Goal: Task Accomplishment & Management: Manage account settings

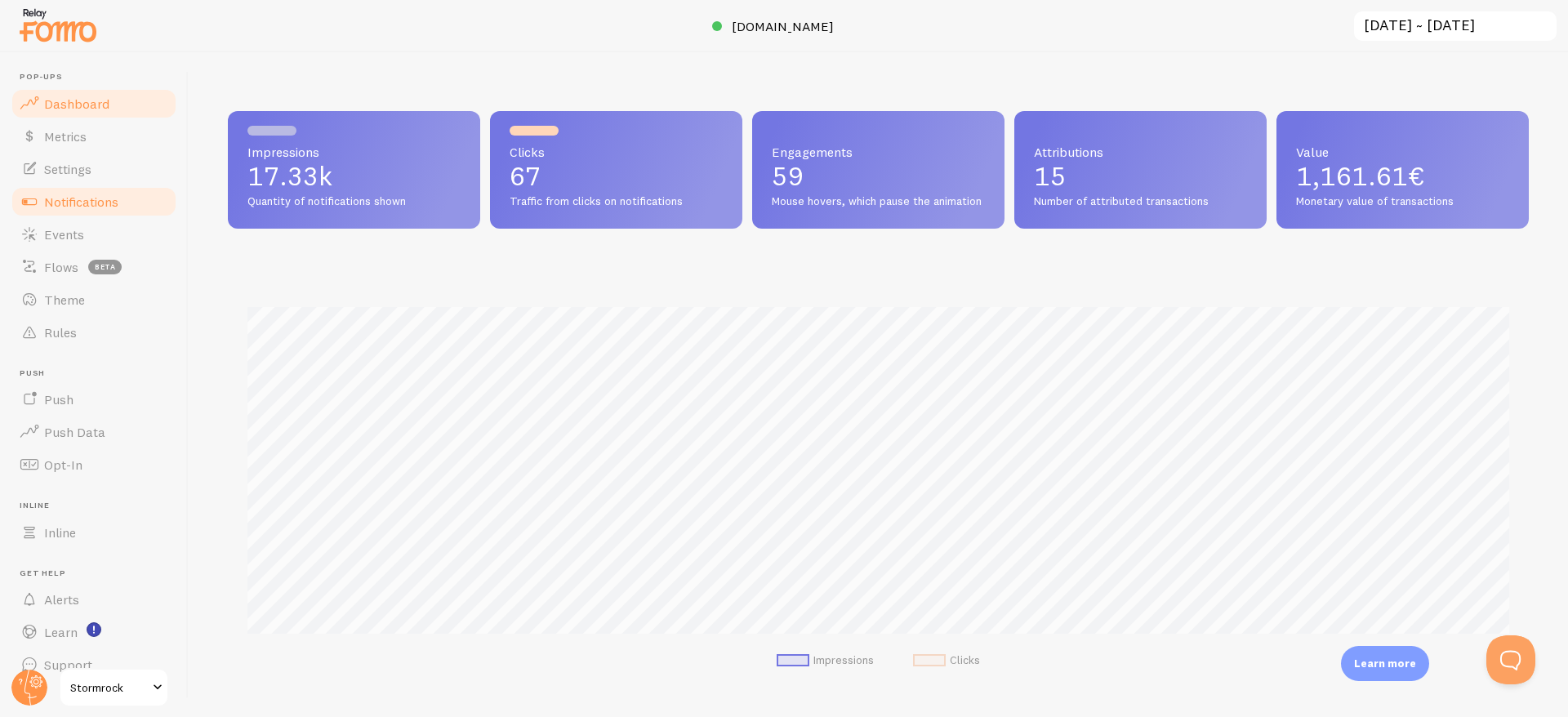
click at [98, 204] on span "Notifications" at bounding box center [81, 201] width 74 height 16
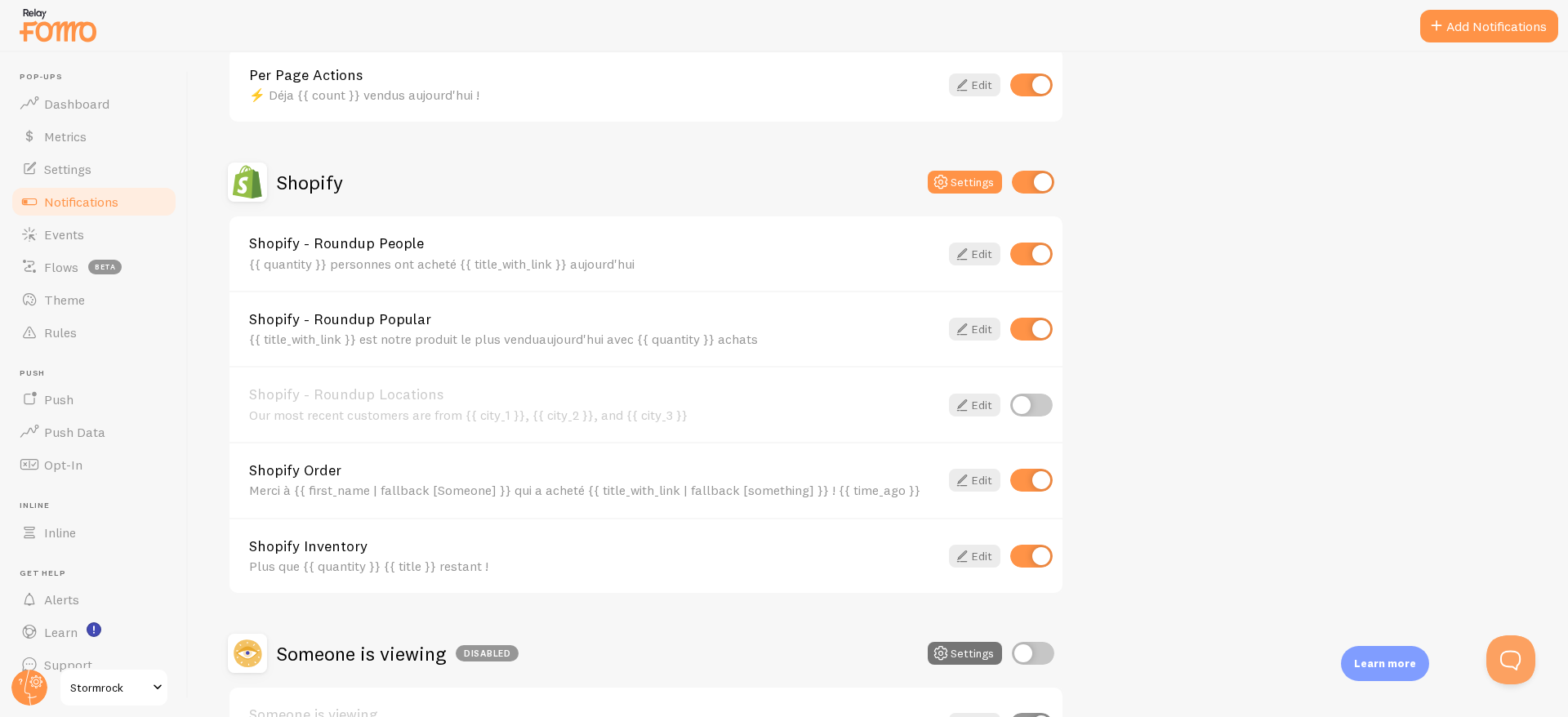
scroll to position [653, 0]
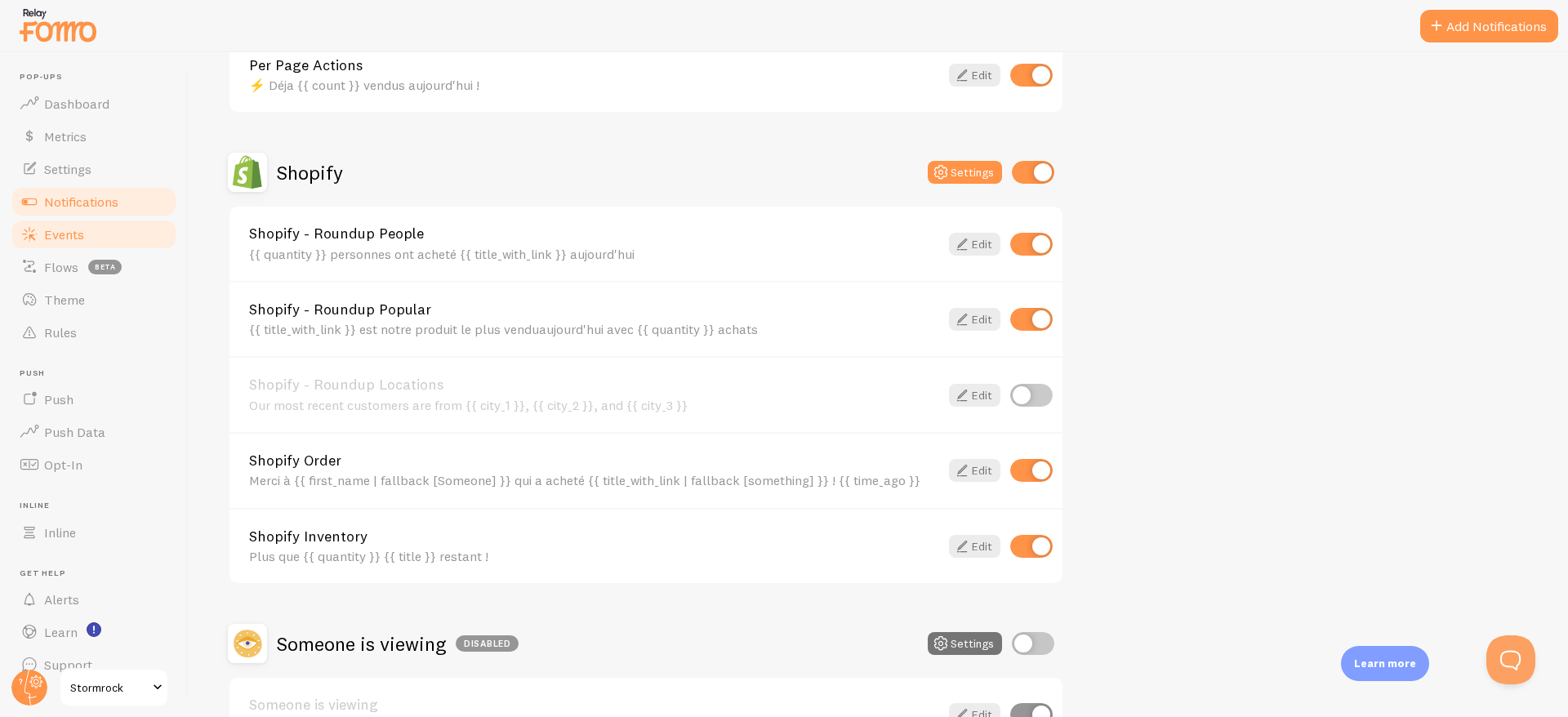
click at [61, 241] on span "Events" at bounding box center [64, 235] width 40 height 16
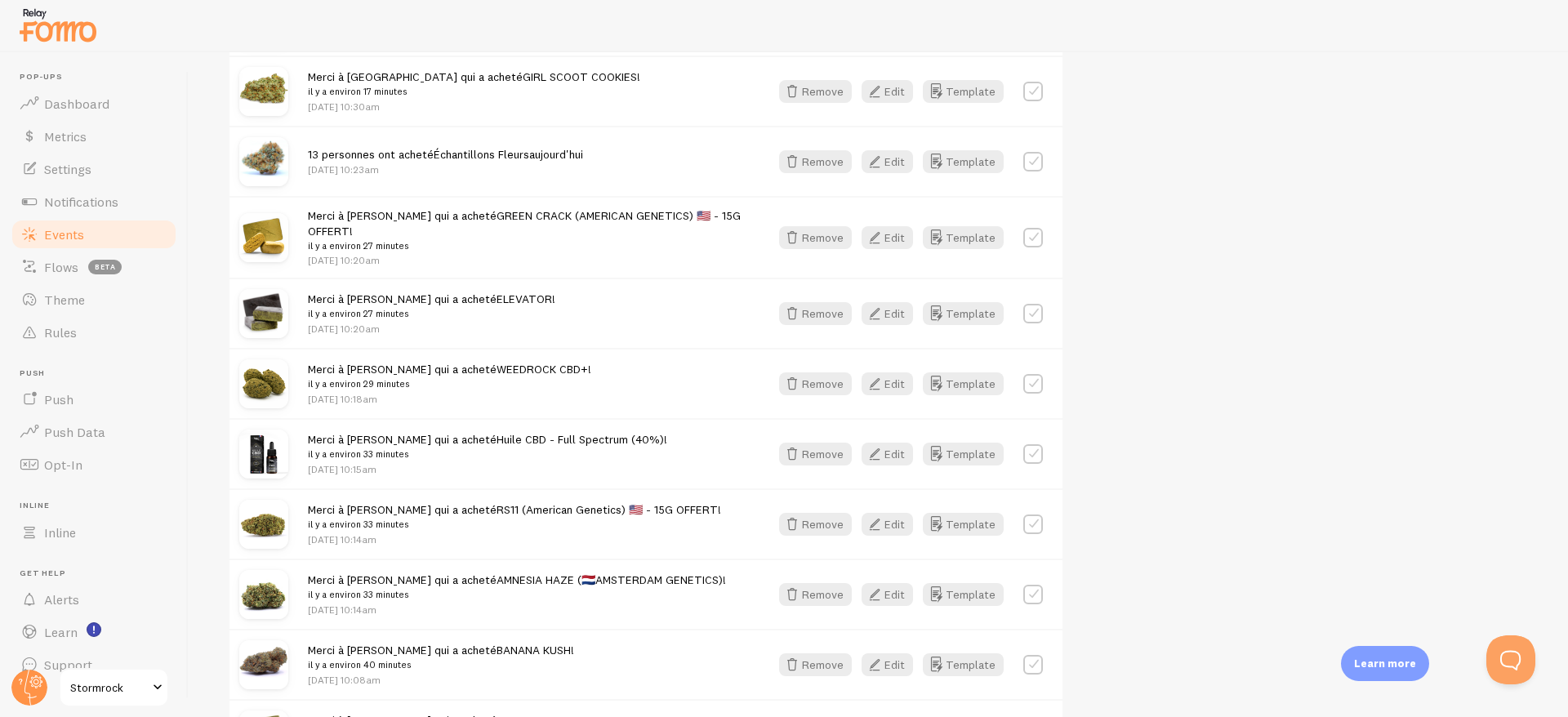
scroll to position [738, 0]
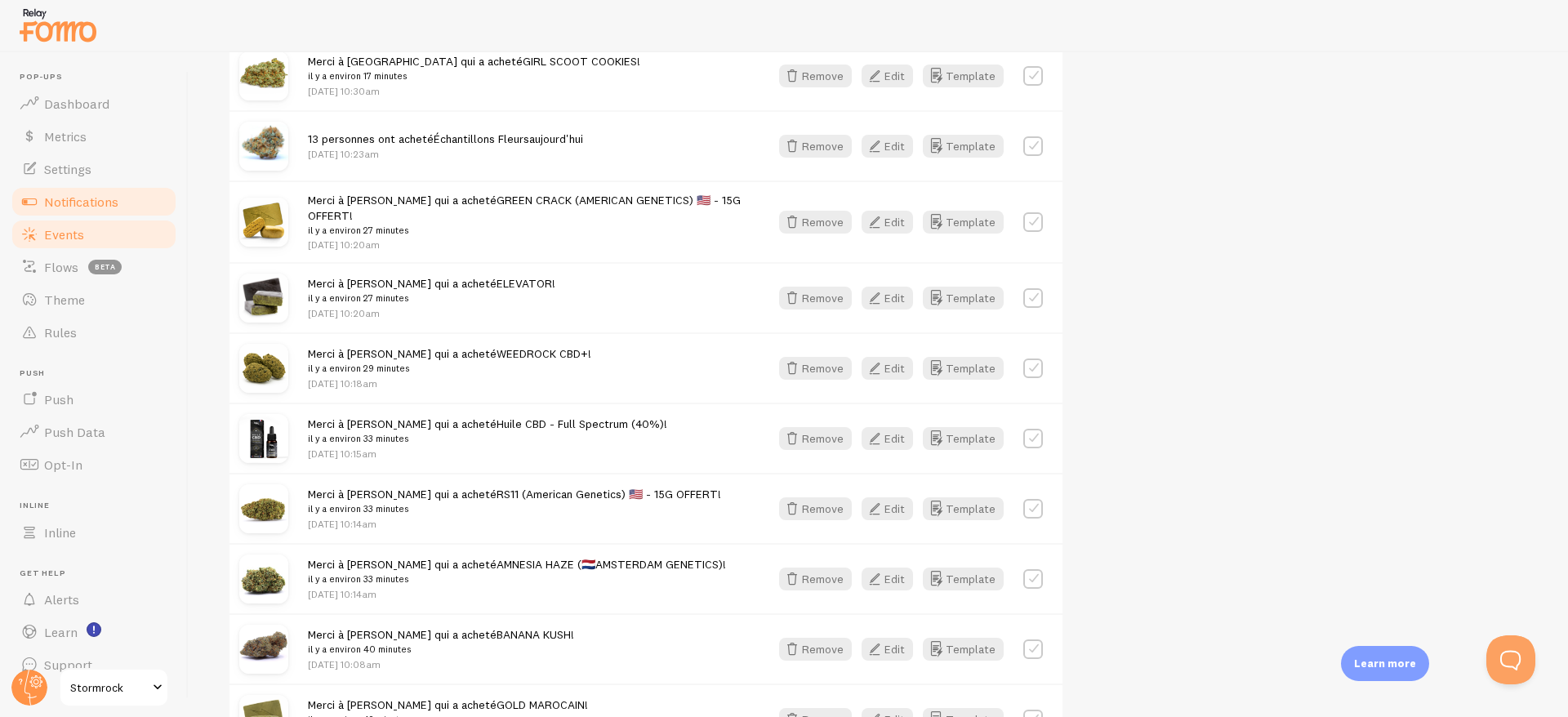
click at [71, 194] on span "Notifications" at bounding box center [81, 201] width 74 height 16
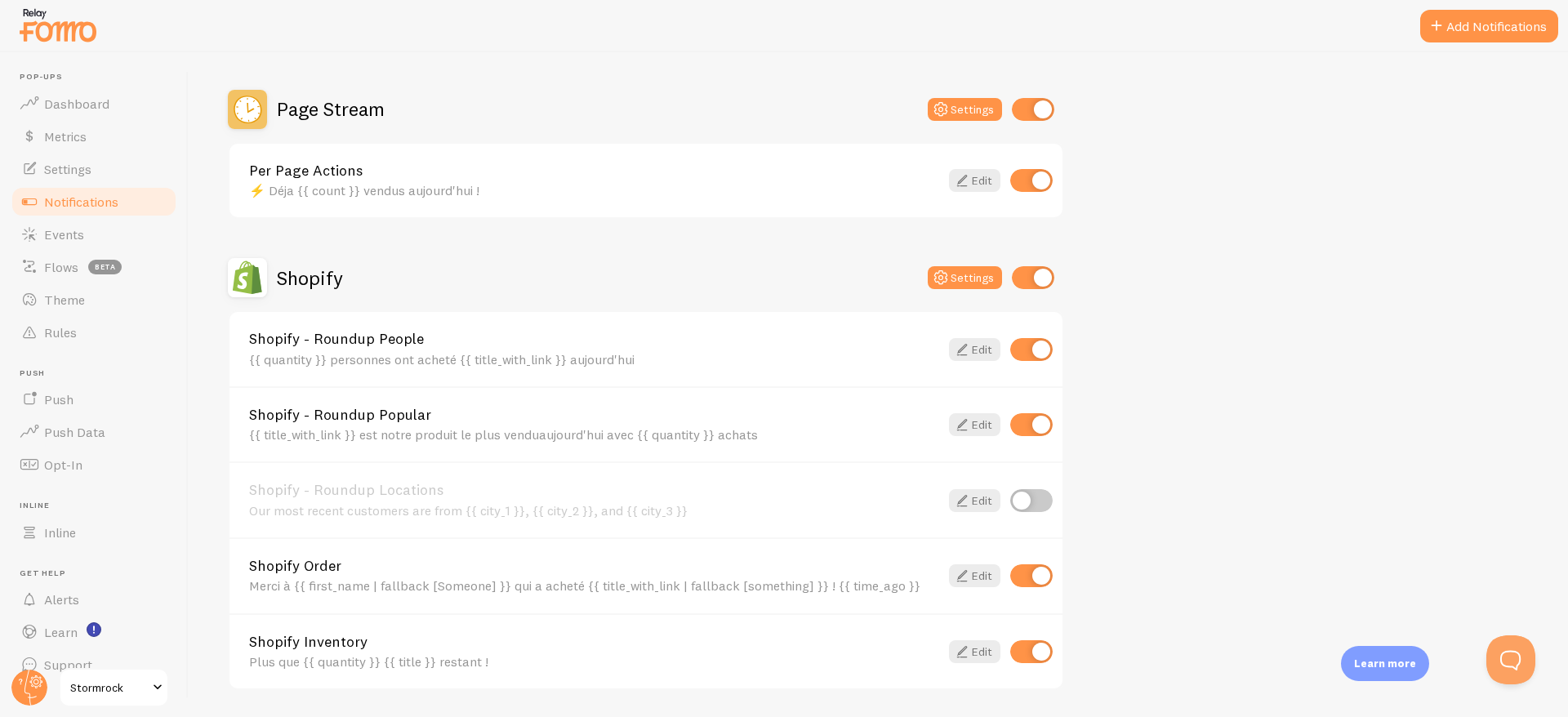
scroll to position [548, 0]
click at [979, 418] on link "Edit" at bounding box center [973, 423] width 51 height 23
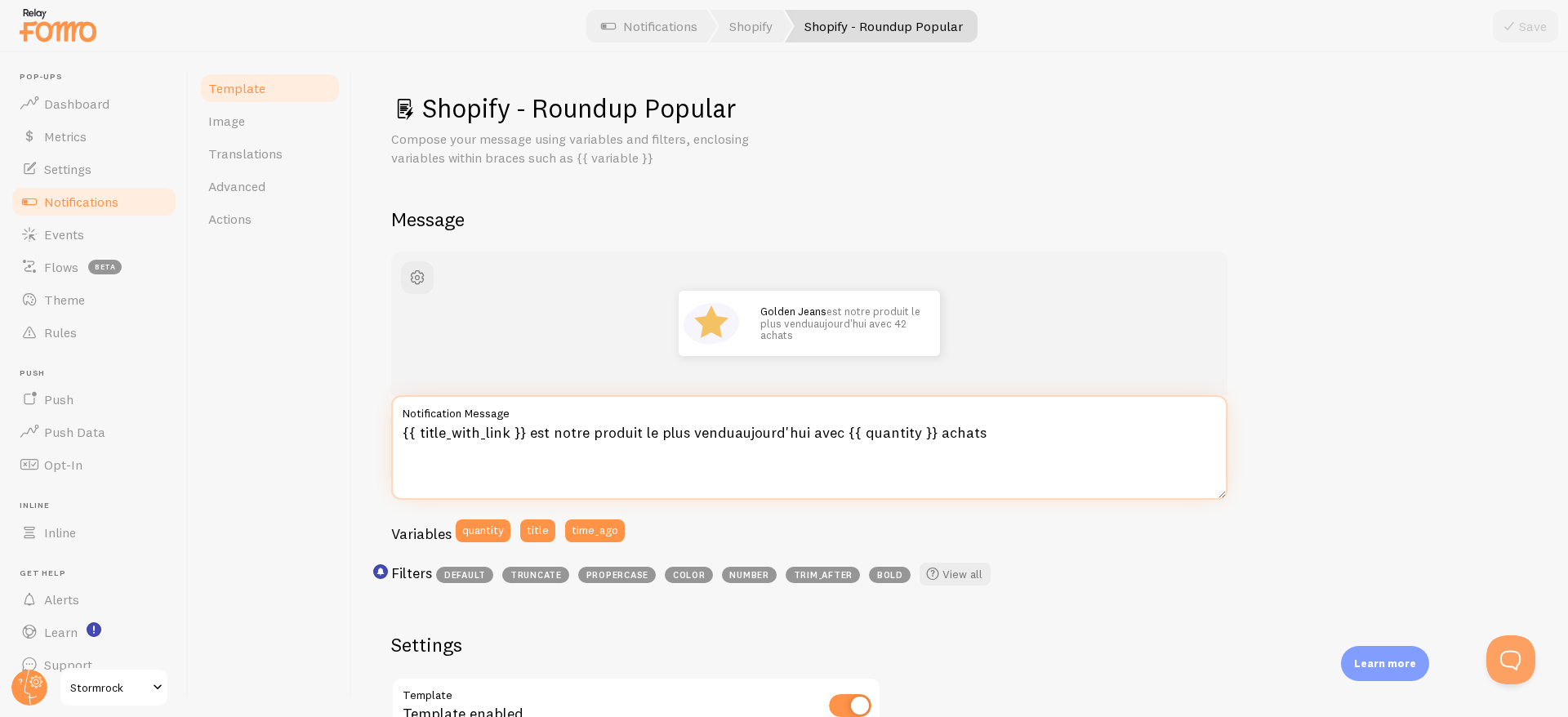
click at [727, 431] on textarea "{{ title_with_link }} est notre produit le plus venduaujourd'hui avec {{ quanti…" at bounding box center [810, 447] width 836 height 105
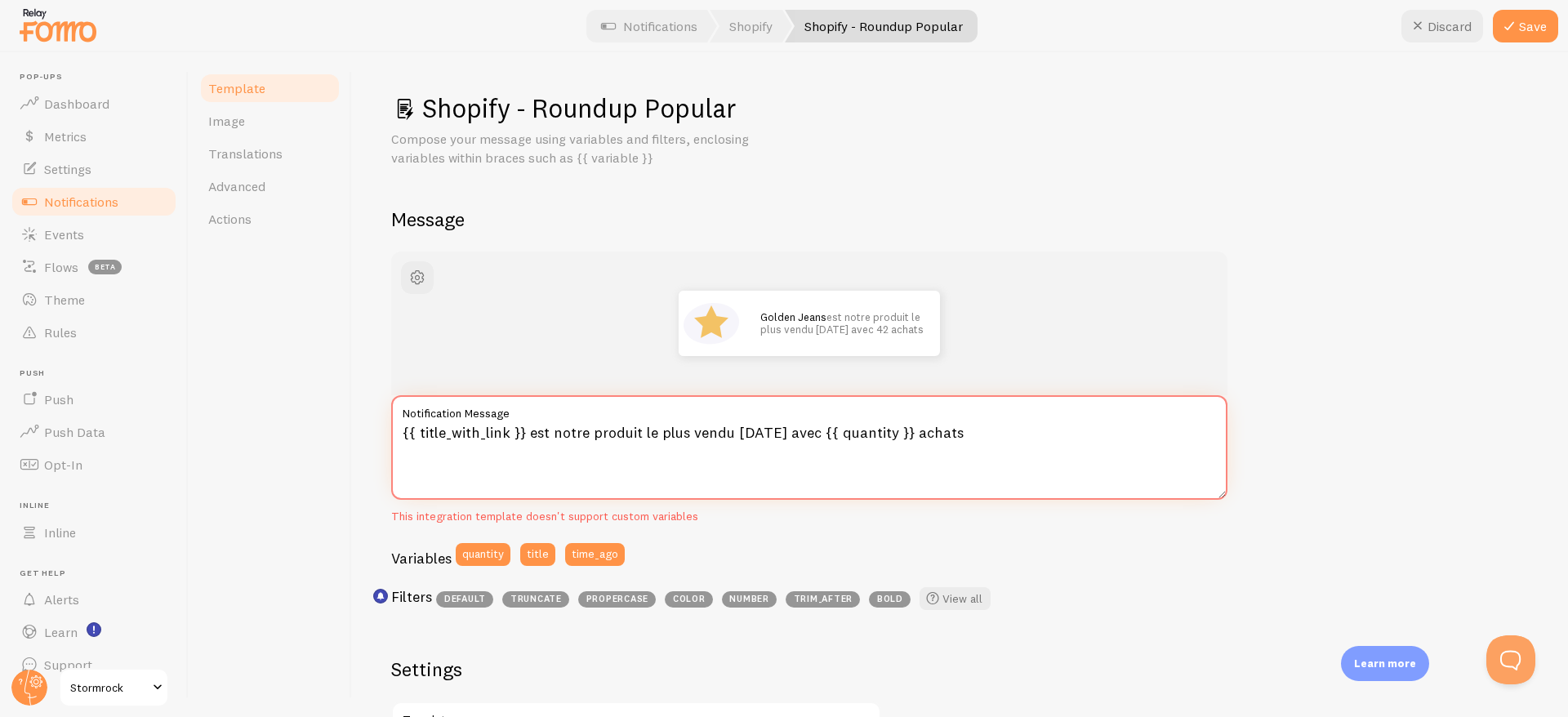
click at [598, 461] on textarea "{{ title_with_link }} est notre produit le plus vendu aujourd'hui avec {{ quant…" at bounding box center [810, 447] width 836 height 105
type textarea "{{ title_with_link }} est notre produit le plus vendu aujourd'hui avec {{ quant…"
click at [1531, 29] on button "Save" at bounding box center [1525, 26] width 65 height 32
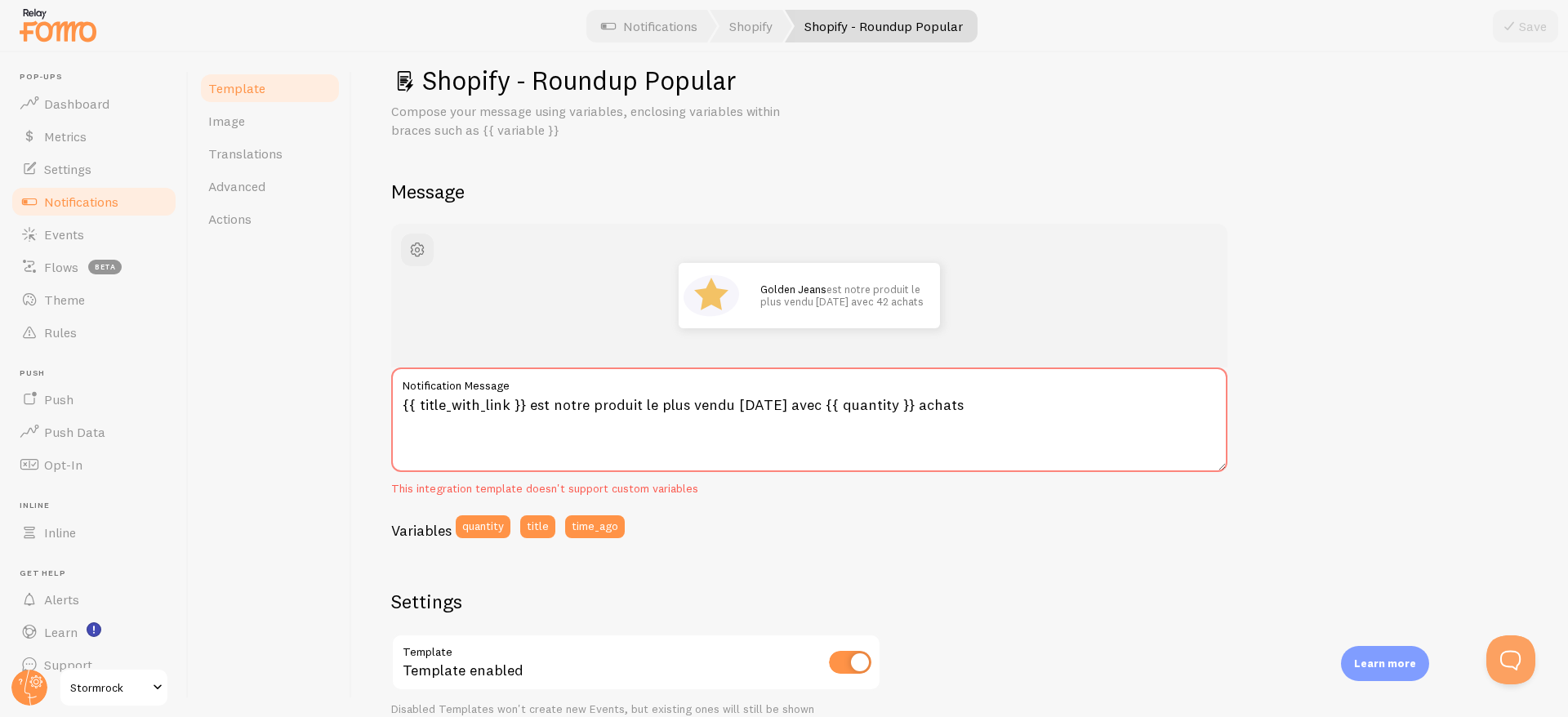
scroll to position [32, 0]
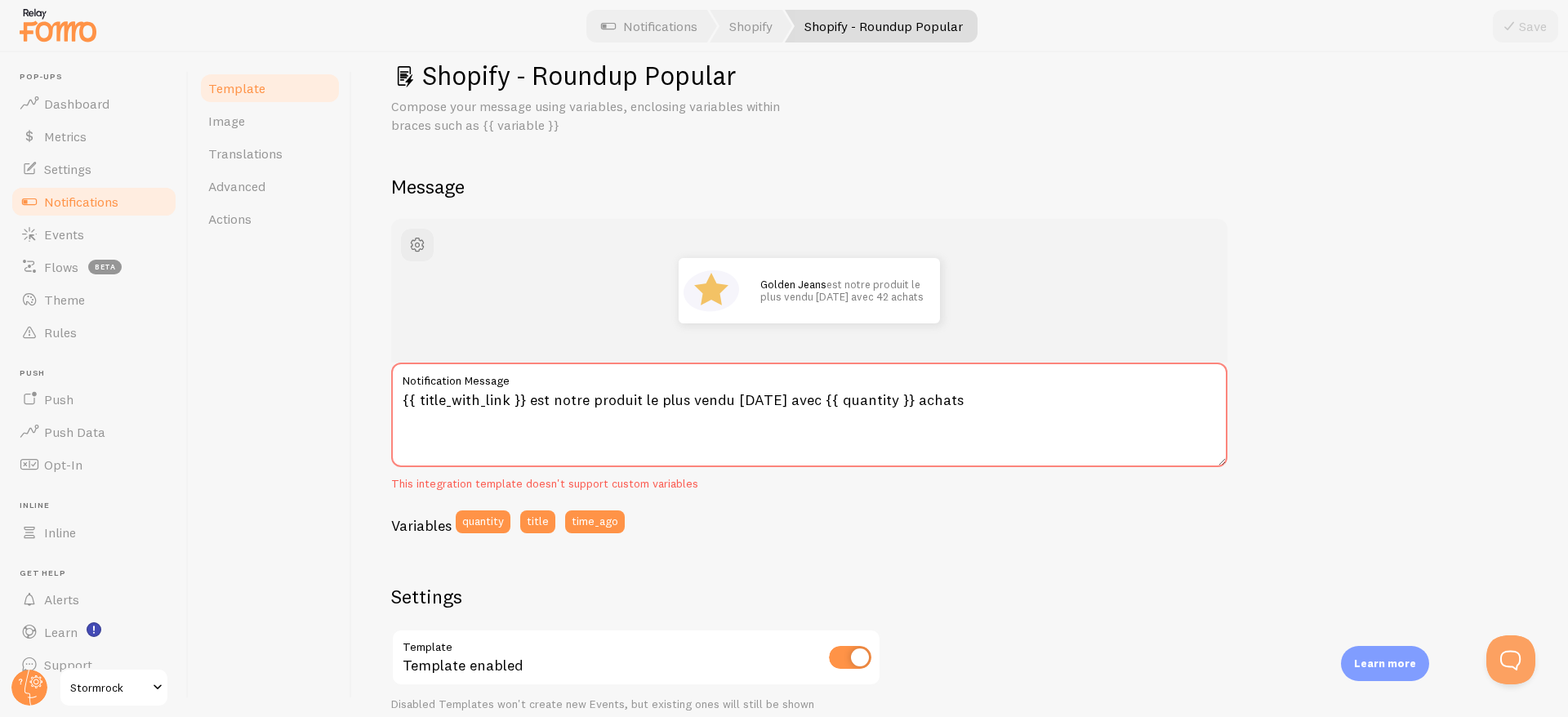
click at [84, 201] on span "Notifications" at bounding box center [81, 201] width 74 height 16
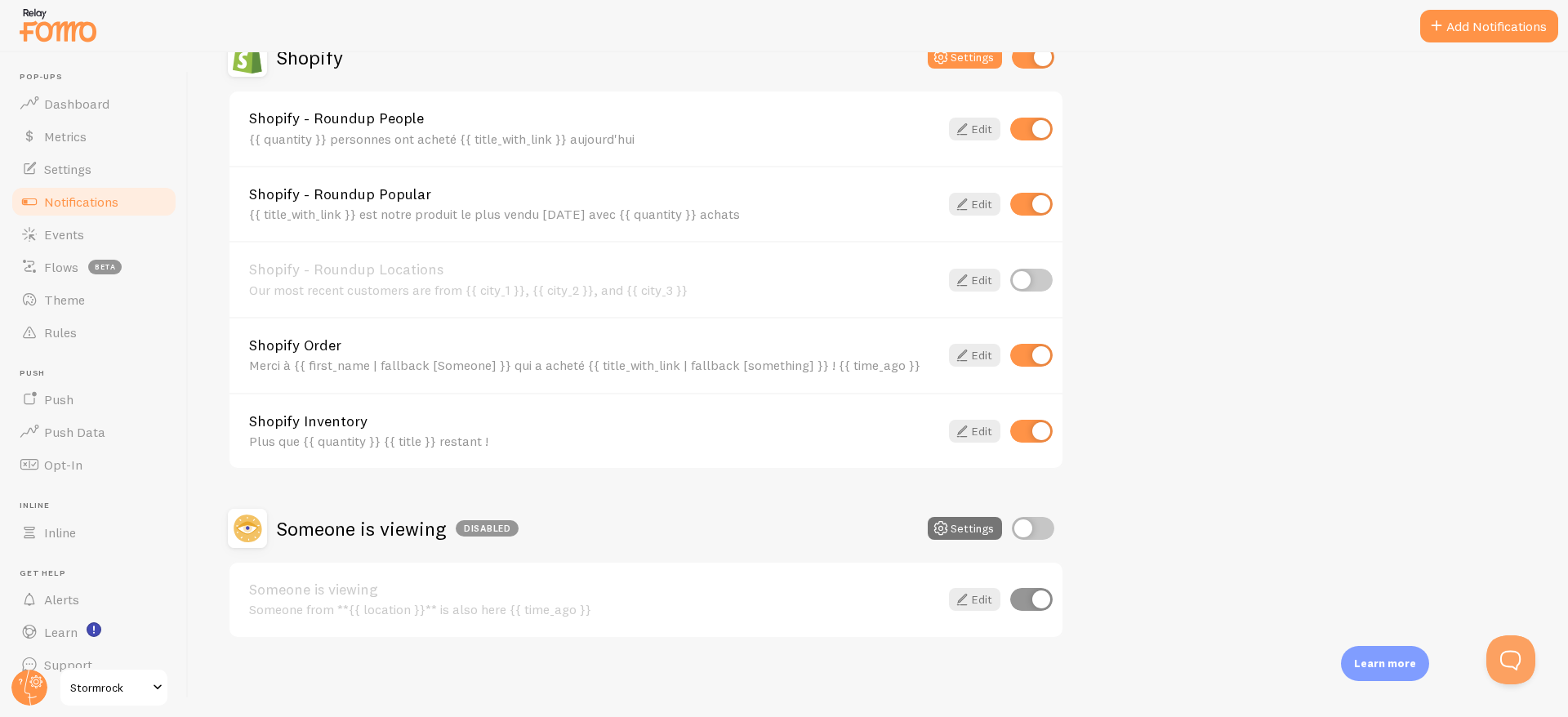
click at [1030, 429] on input "checkbox" at bounding box center [1031, 431] width 42 height 23
checkbox input "false"
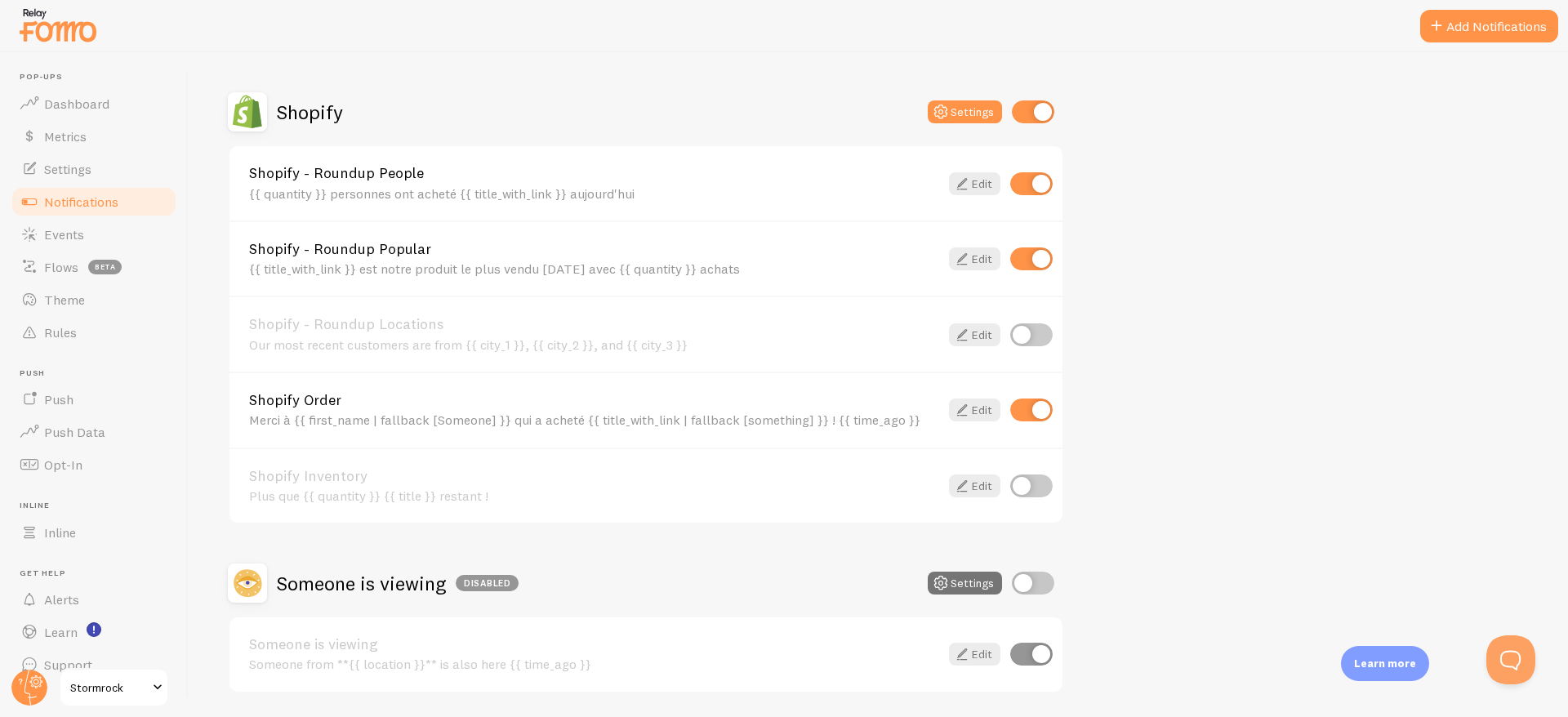
scroll to position [767, 0]
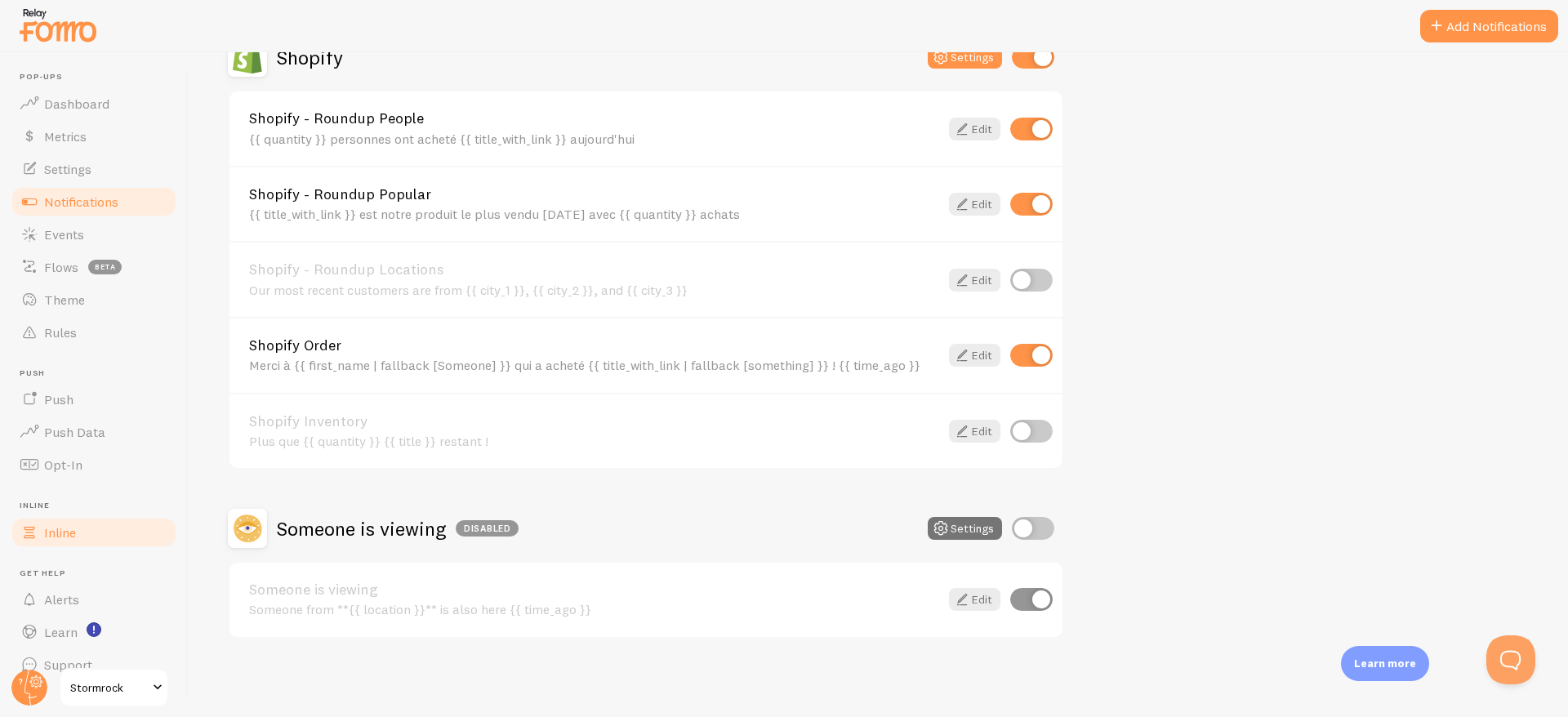
click at [75, 533] on span "Inline" at bounding box center [60, 532] width 32 height 16
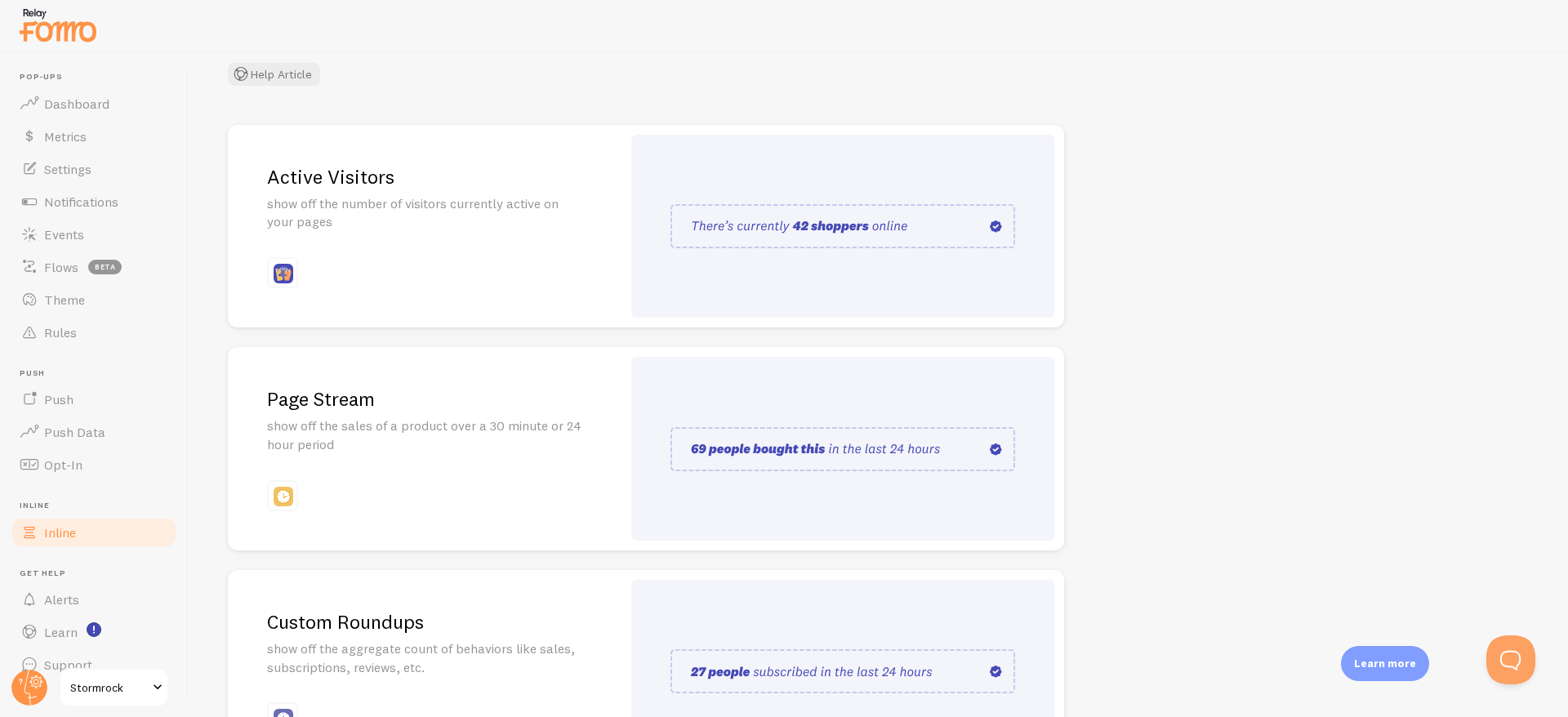
scroll to position [270, 0]
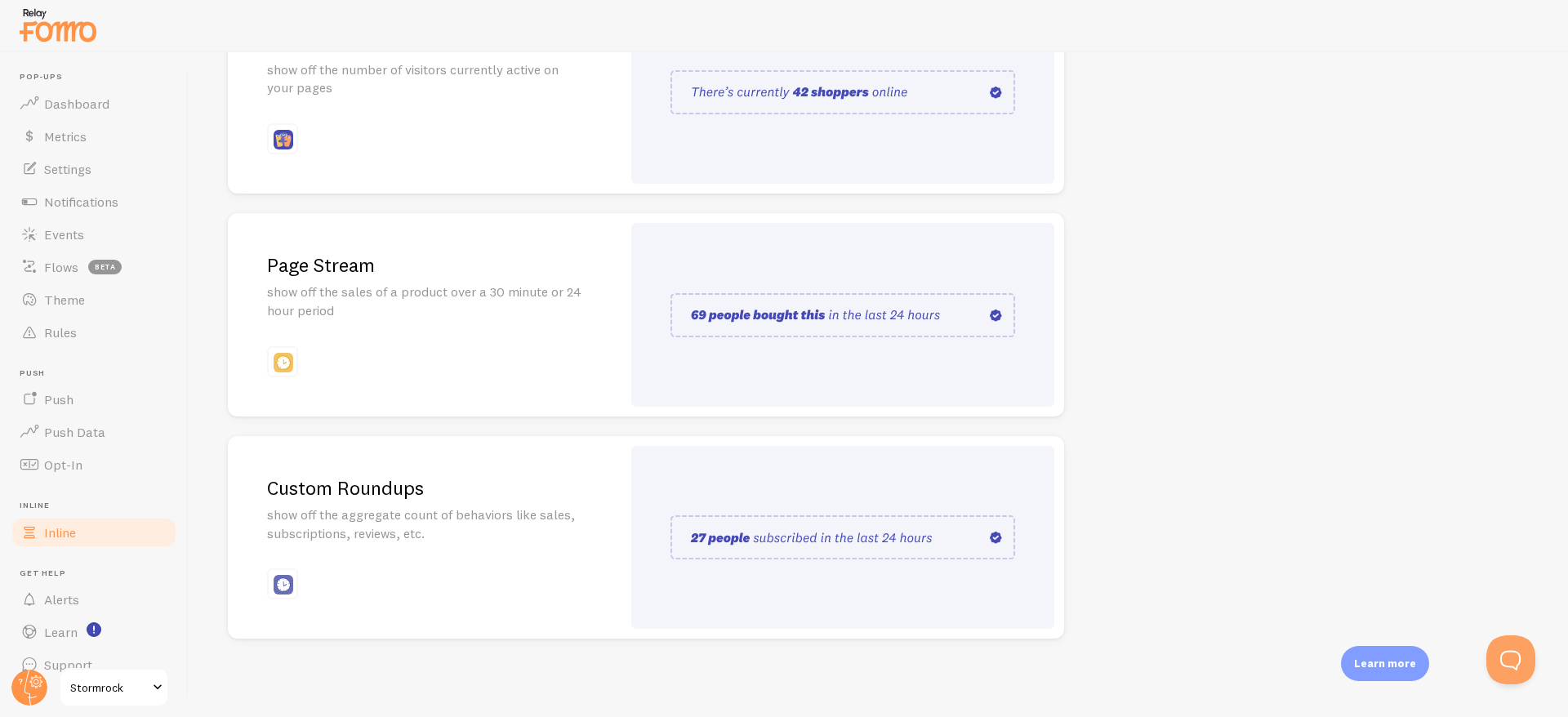
click at [804, 546] on img at bounding box center [843, 536] width 345 height 44
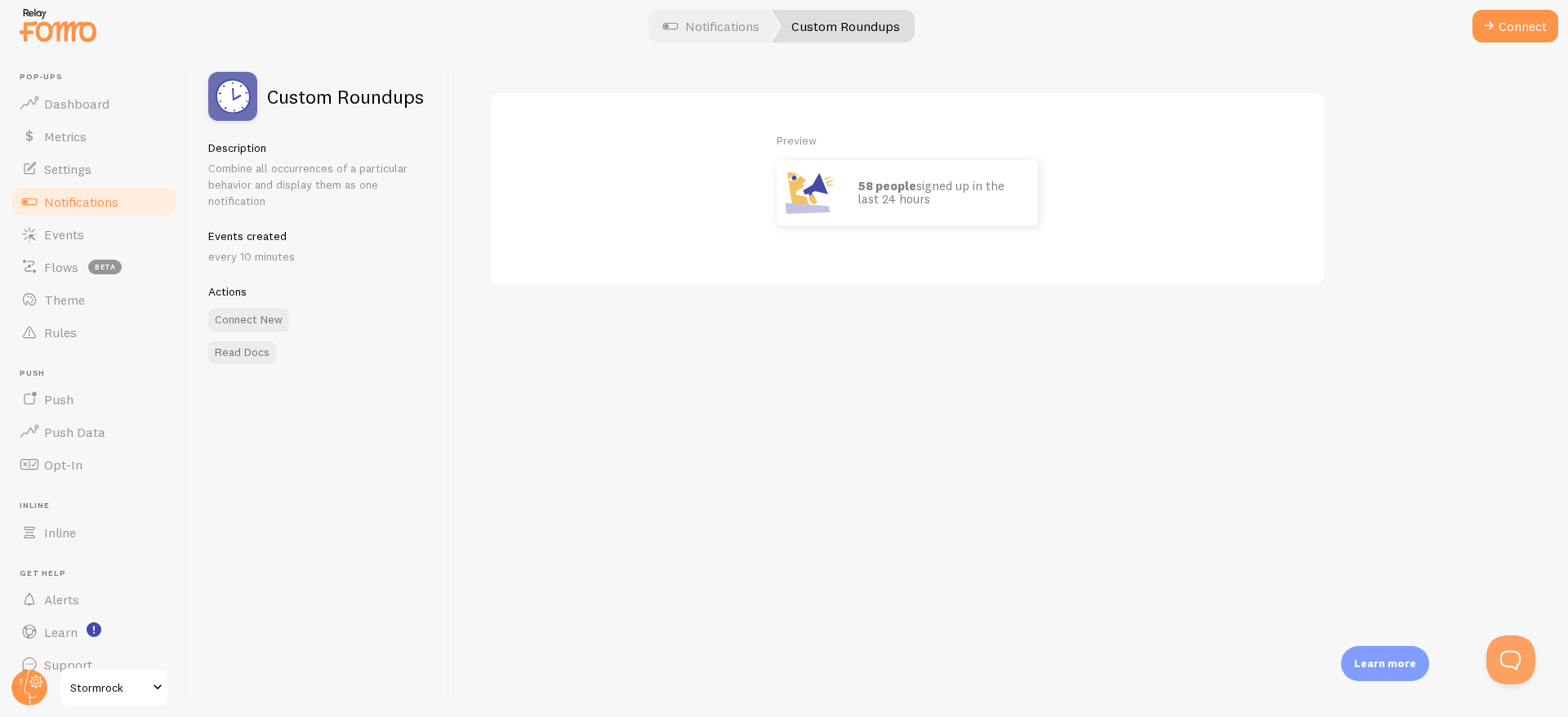
click at [902, 190] on strong "58 people" at bounding box center [887, 185] width 58 height 15
click at [503, 301] on div "Preview 58 people signed up in the last 24 hours" at bounding box center [1008, 384] width 1118 height 664
click at [90, 196] on span "Notifications" at bounding box center [81, 201] width 74 height 16
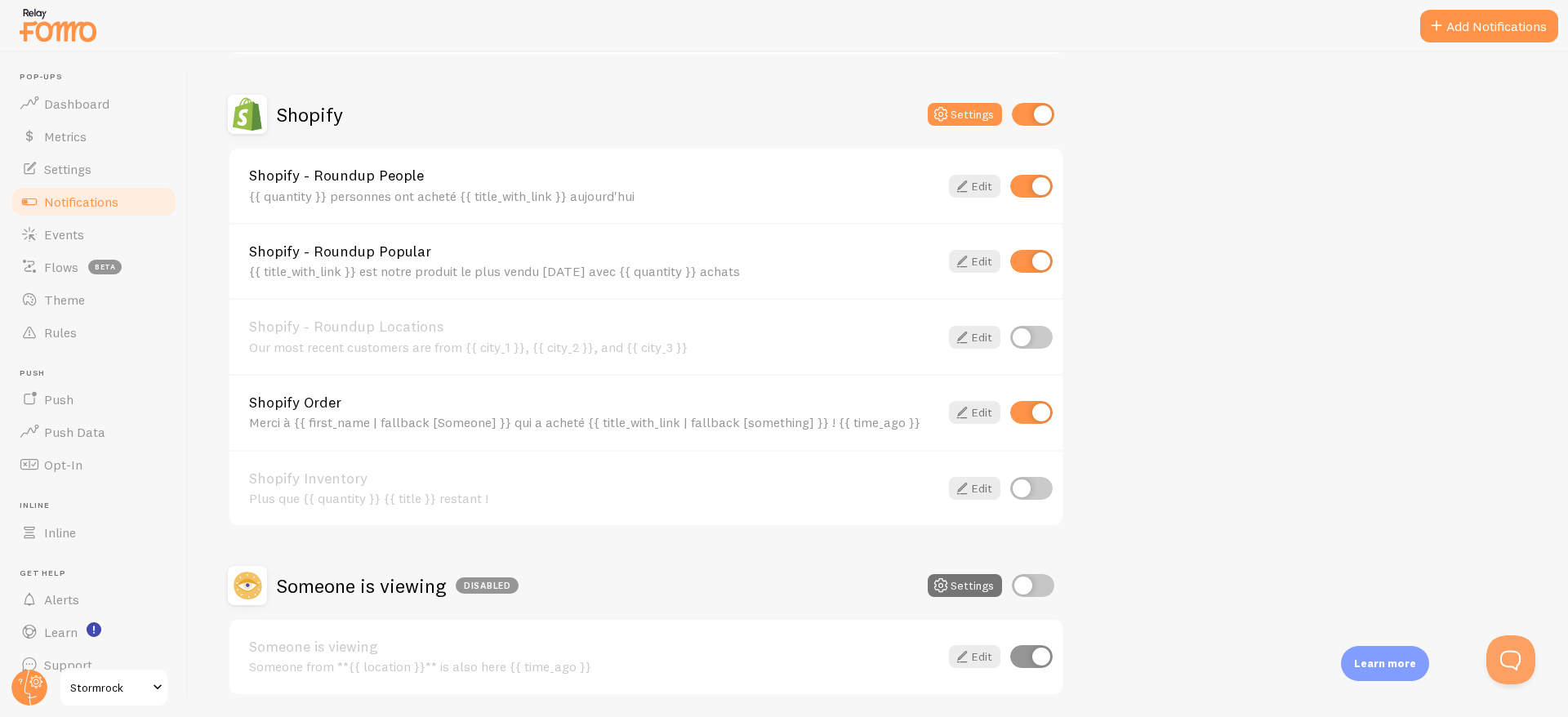
scroll to position [767, 0]
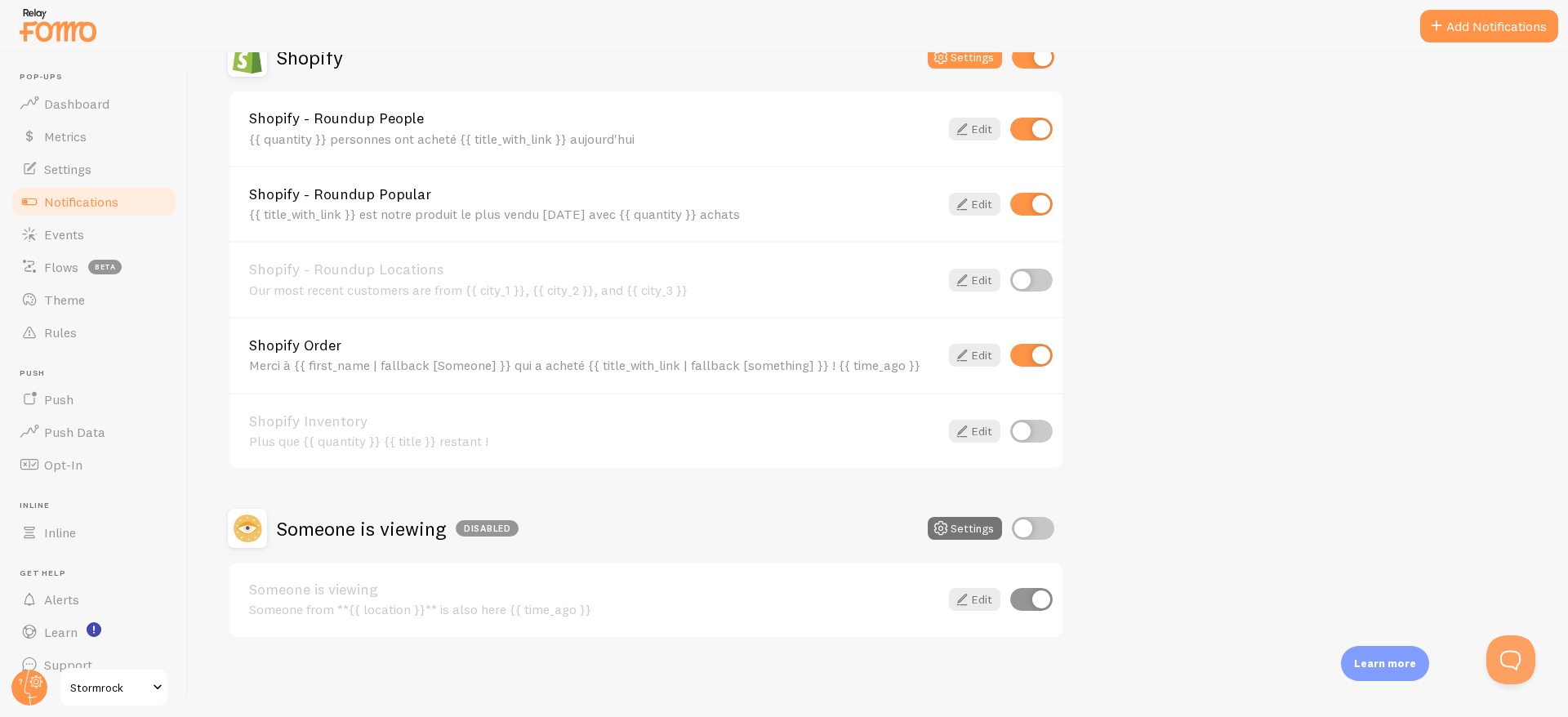
click at [127, 679] on span "Stormrock" at bounding box center [108, 687] width 78 height 20
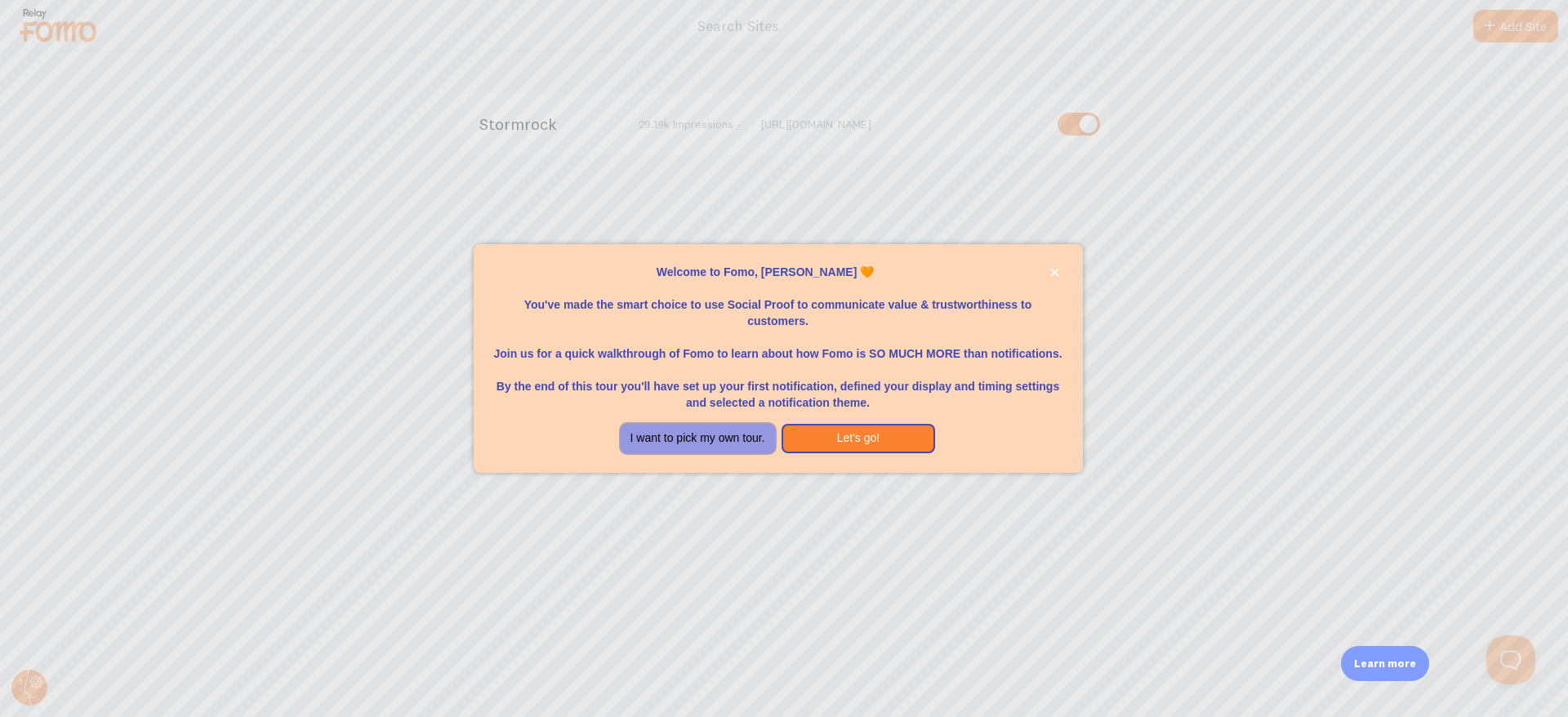
click at [729, 437] on button "I want to pick my own tour." at bounding box center [698, 438] width 154 height 30
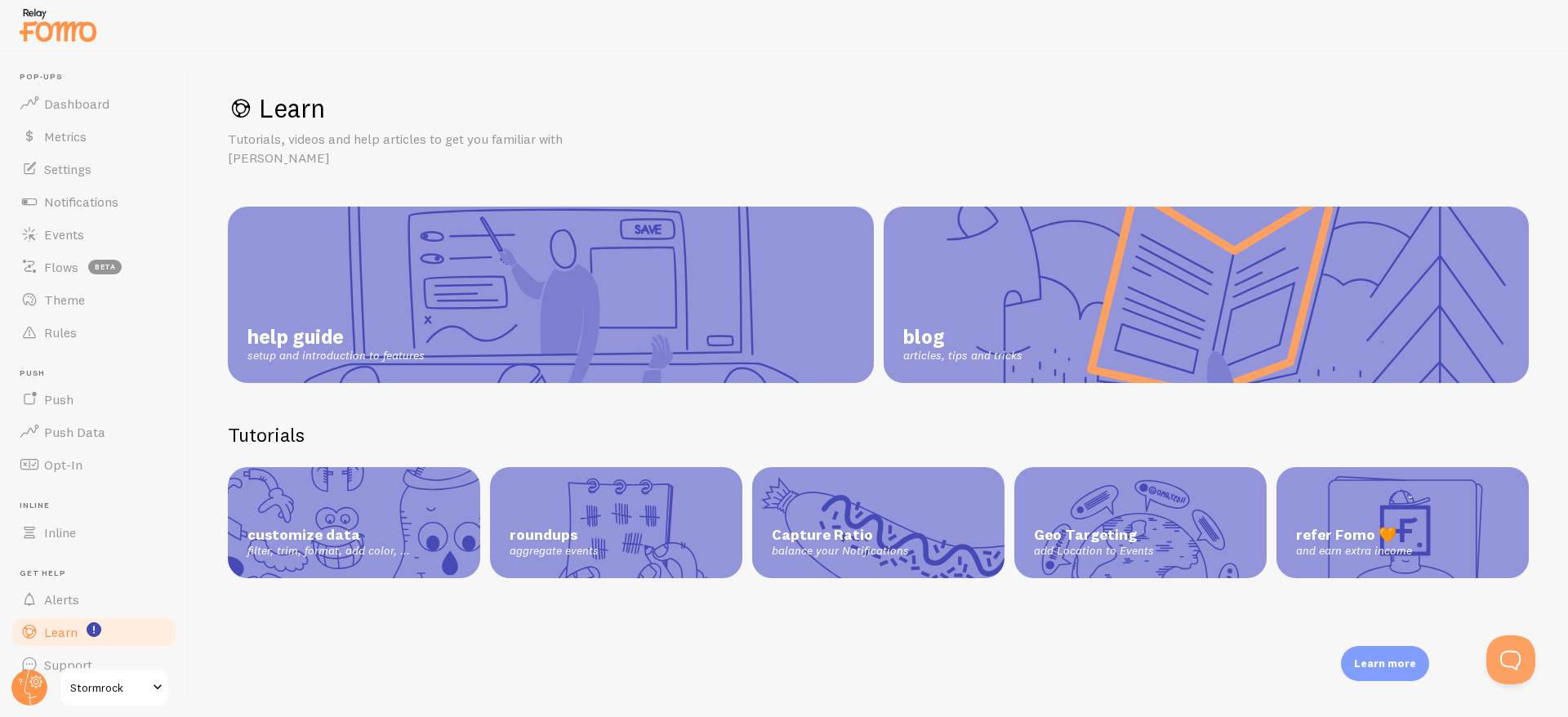
click at [160, 689] on span at bounding box center [158, 687] width 20 height 20
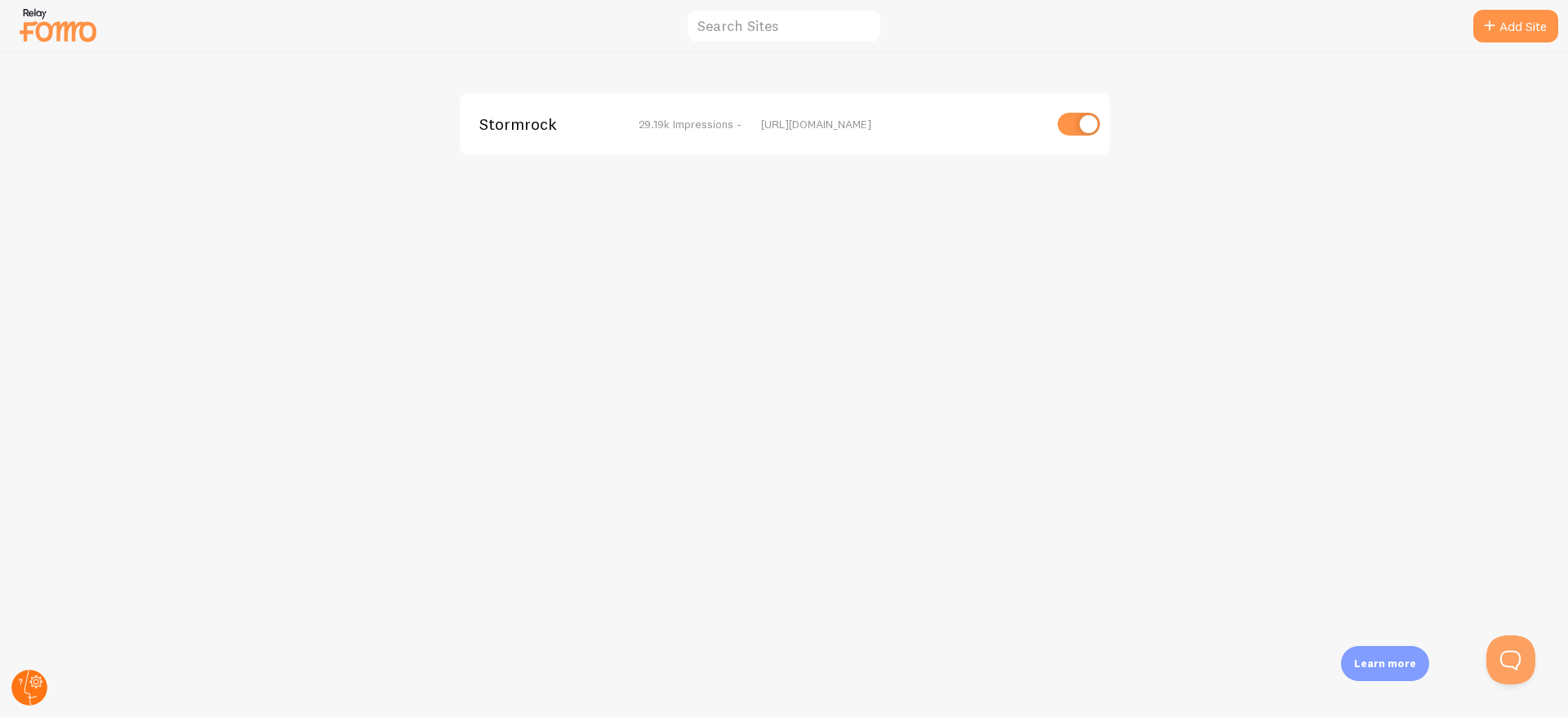
click at [39, 684] on icon at bounding box center [37, 681] width 9 height 9
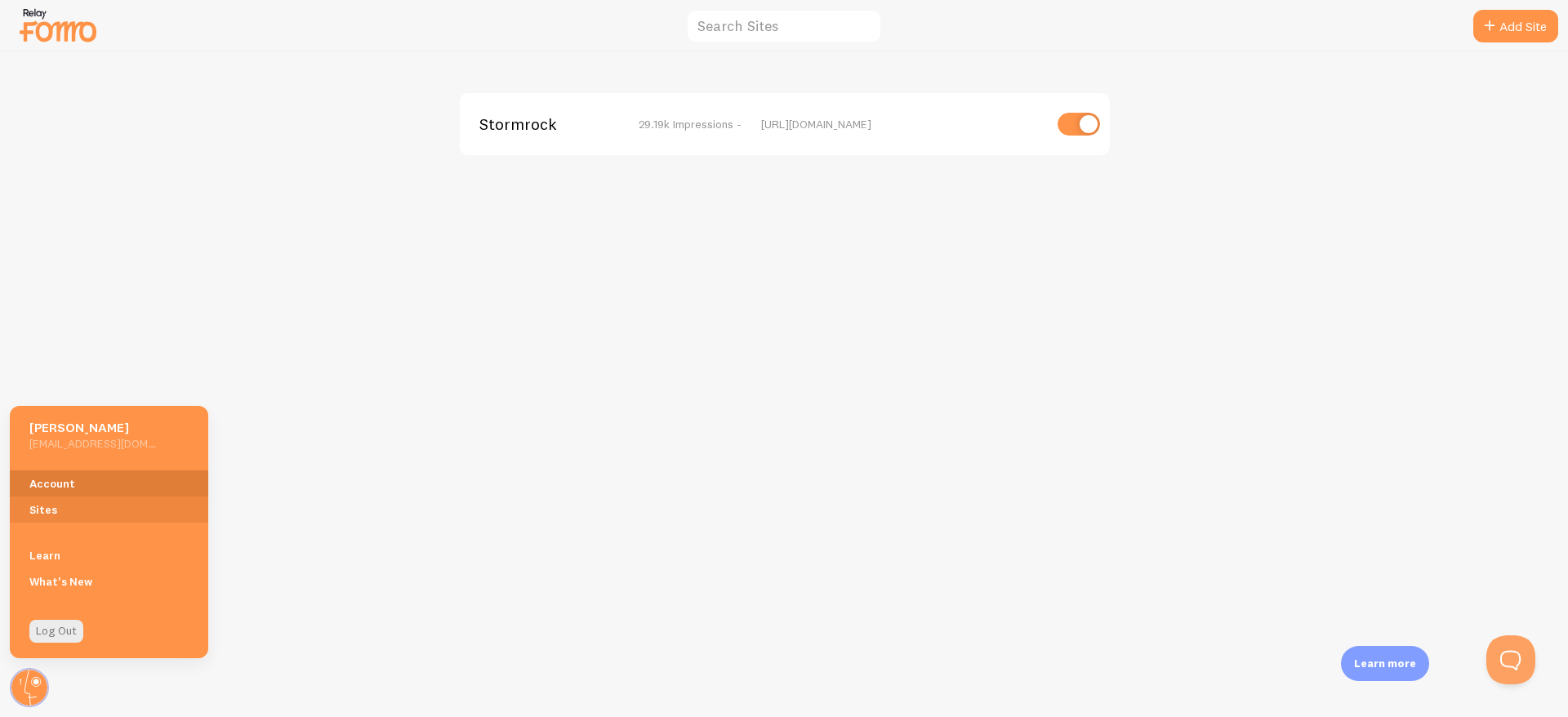
click at [54, 477] on link "Account" at bounding box center [109, 482] width 199 height 26
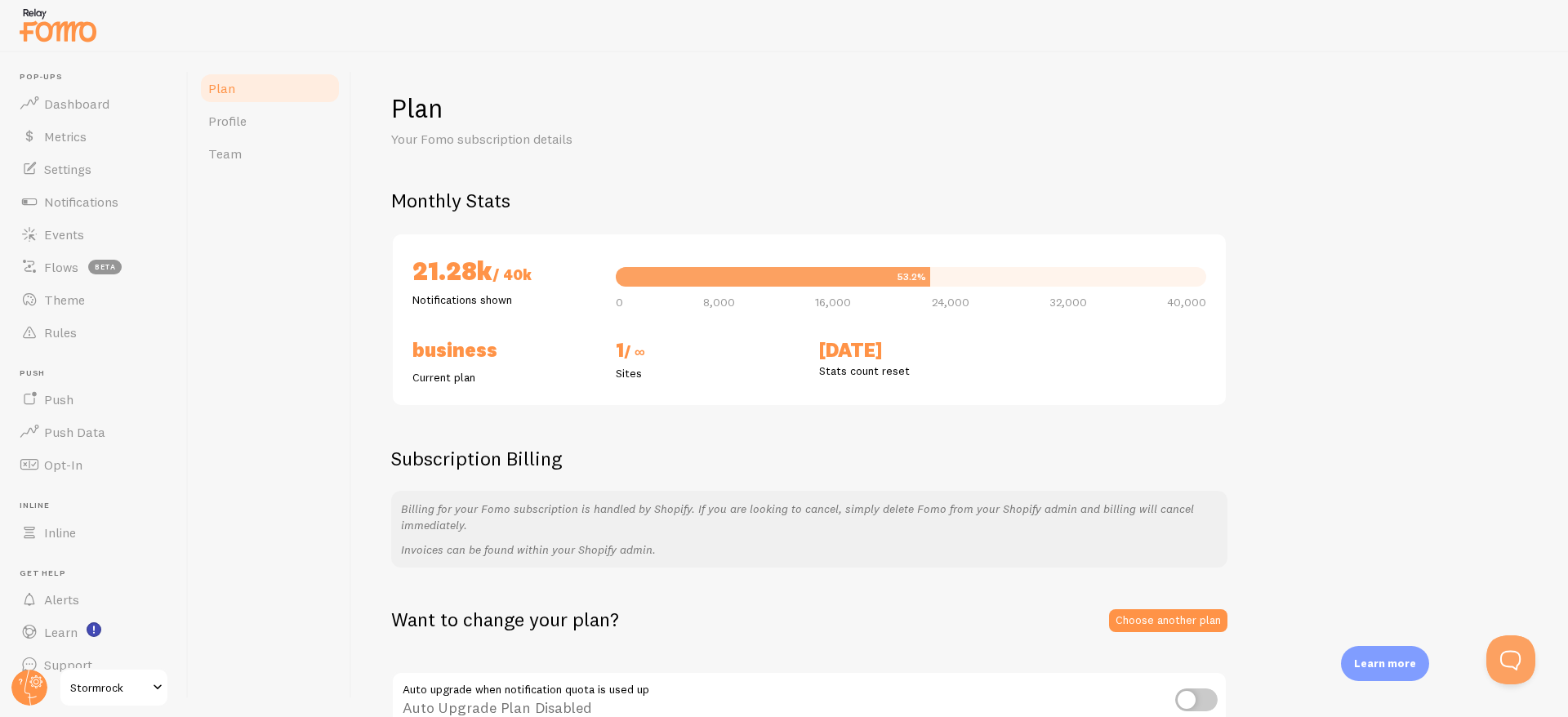
scroll to position [2, 0]
click at [772, 329] on div "21.28k / 40k Notifications shown 53.2% 0 8,000 16,000 24,000 32,000 40,000 Busi…" at bounding box center [810, 318] width 836 height 174
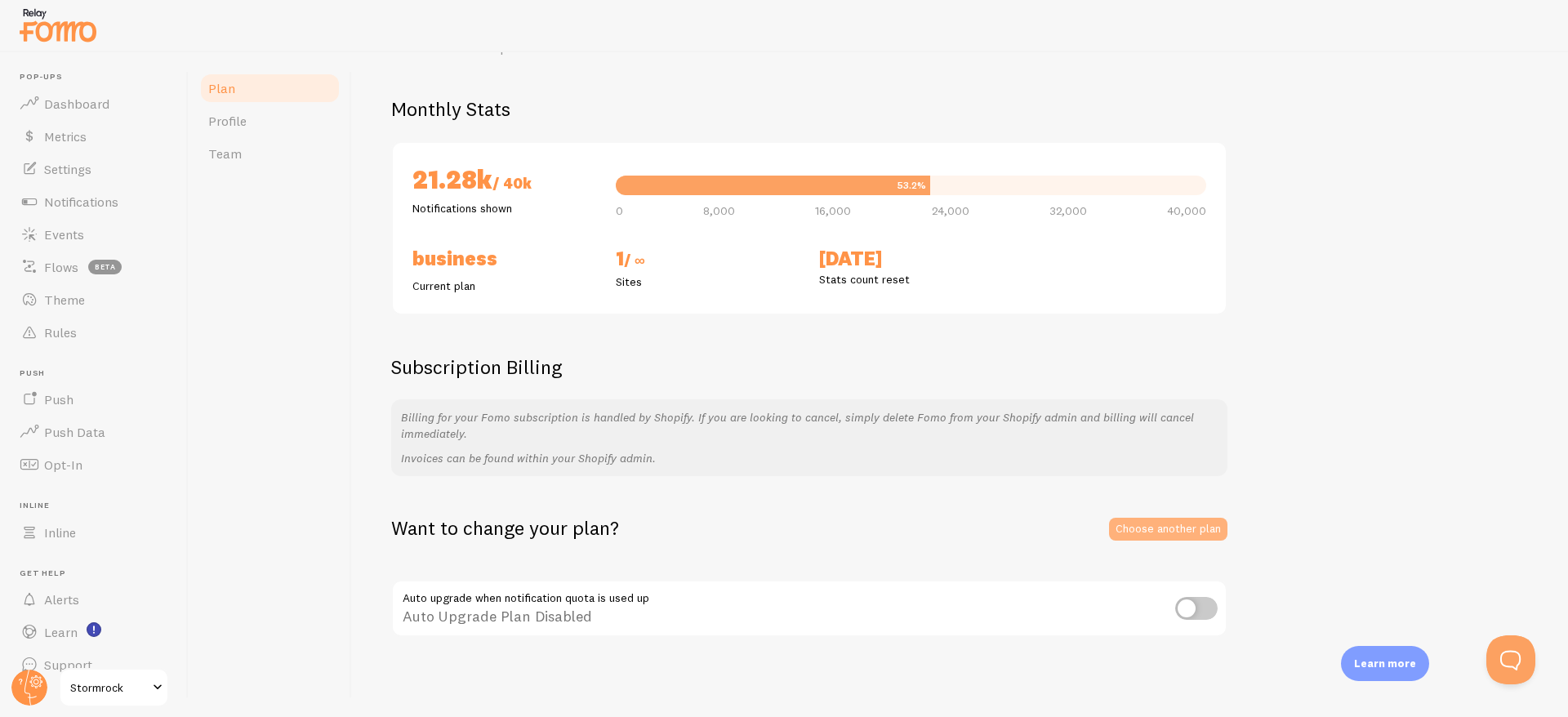
click at [1135, 517] on link "Choose another plan" at bounding box center [1168, 529] width 118 height 23
click at [88, 99] on span "Dashboard" at bounding box center [76, 104] width 65 height 16
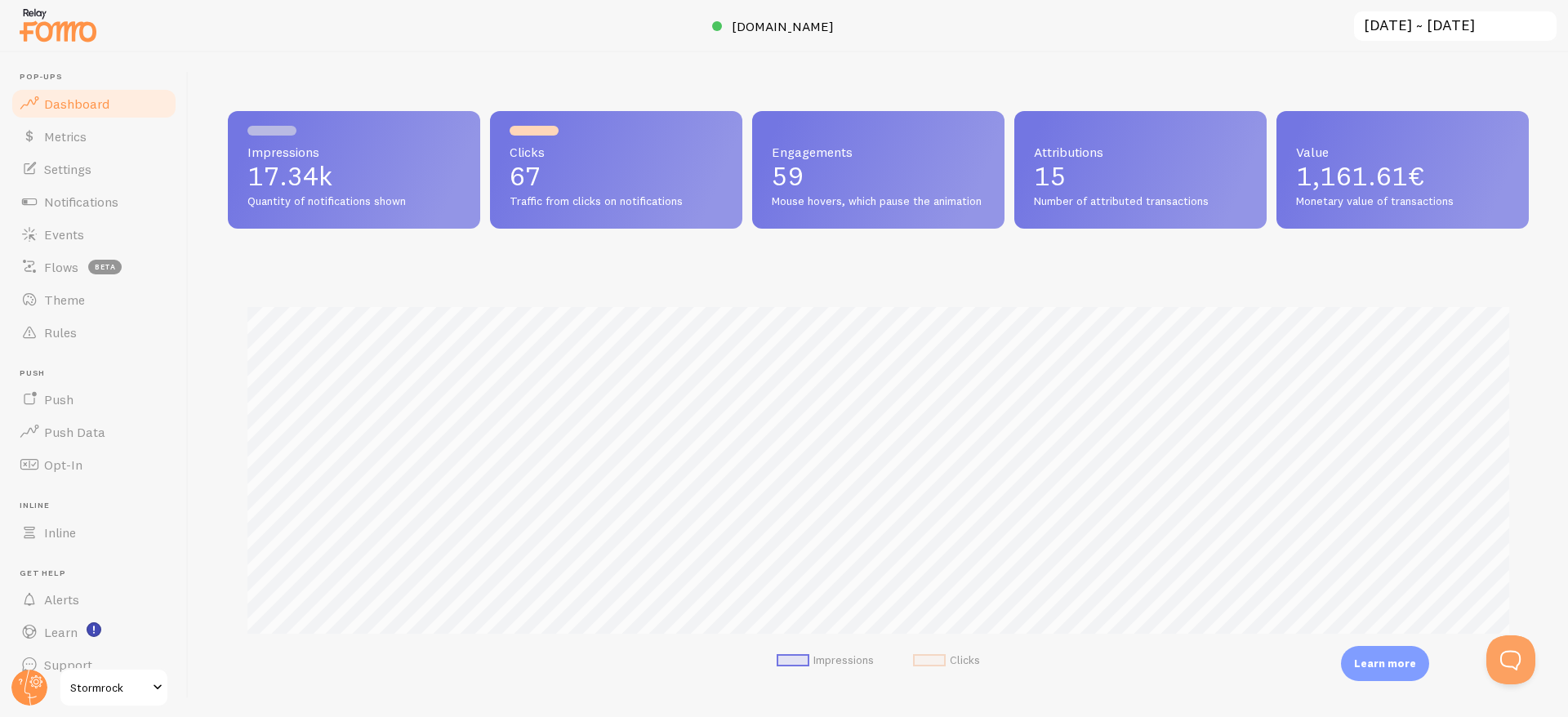
scroll to position [429, 1300]
drag, startPoint x: 1298, startPoint y: 173, endPoint x: 1472, endPoint y: 184, distance: 174.3
click at [1472, 184] on p "1,161.61€" at bounding box center [1402, 175] width 213 height 26
click at [1140, 80] on div "Impressions 17.34k Quantity of notifications shown Clicks 67 Traffic from click…" at bounding box center [878, 384] width 1379 height 664
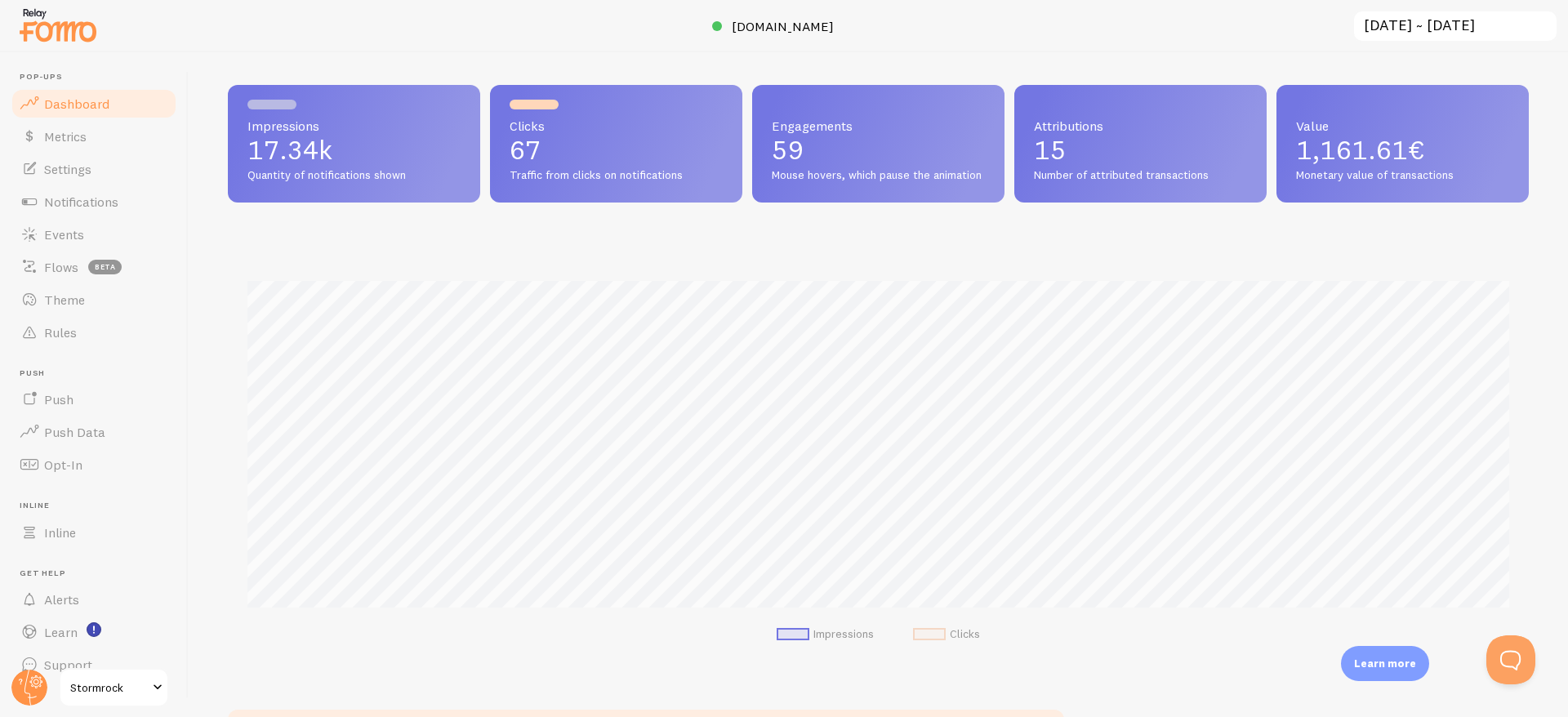
scroll to position [28, 0]
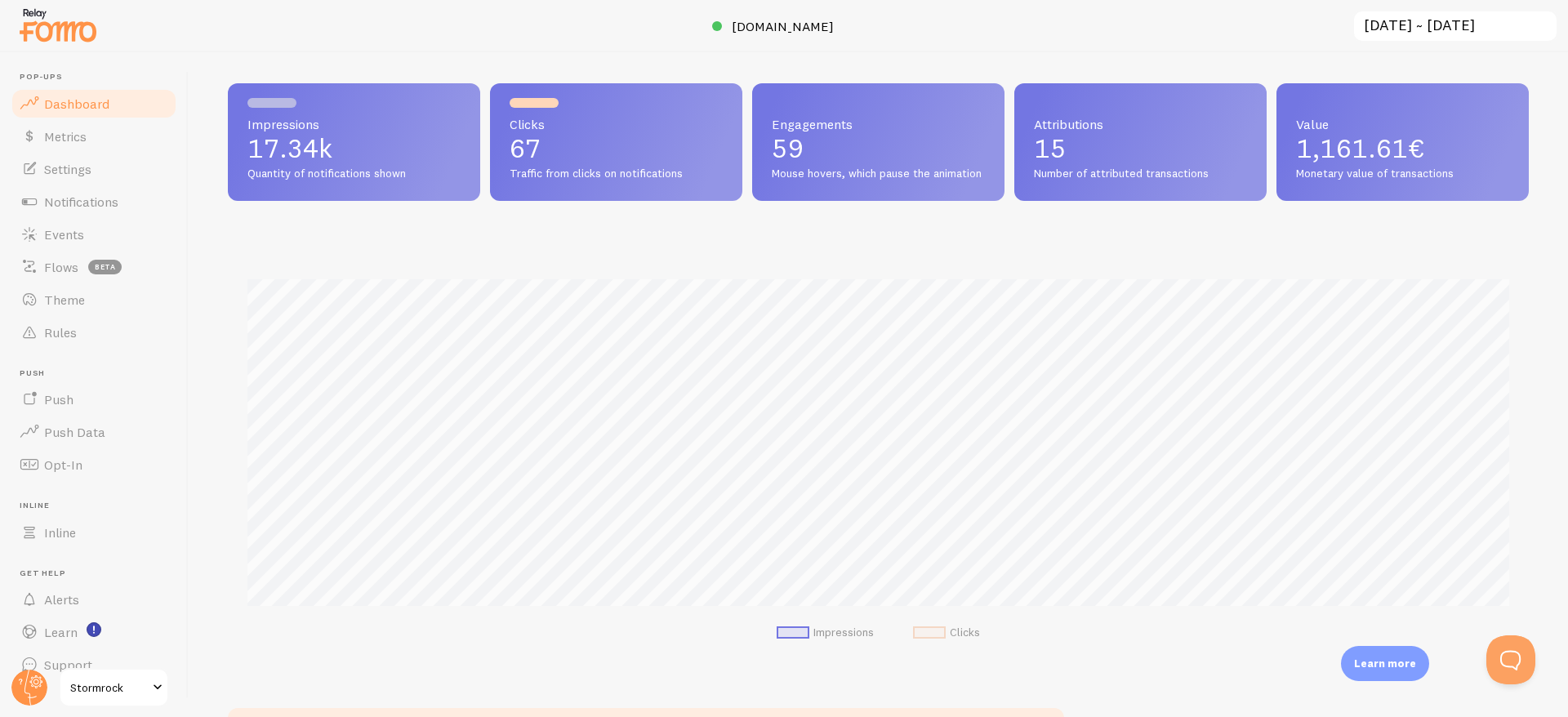
drag, startPoint x: 543, startPoint y: 149, endPoint x: 498, endPoint y: 149, distance: 45.0
click at [497, 149] on div "Clicks 67 Traffic from clicks on notifications" at bounding box center [616, 141] width 253 height 117
click at [748, 137] on div "Impressions 17.34k Quantity of notifications shown Clicks 67 Traffic from click…" at bounding box center [878, 141] width 1300 height 117
click at [63, 210] on link "Notifications" at bounding box center [94, 201] width 168 height 32
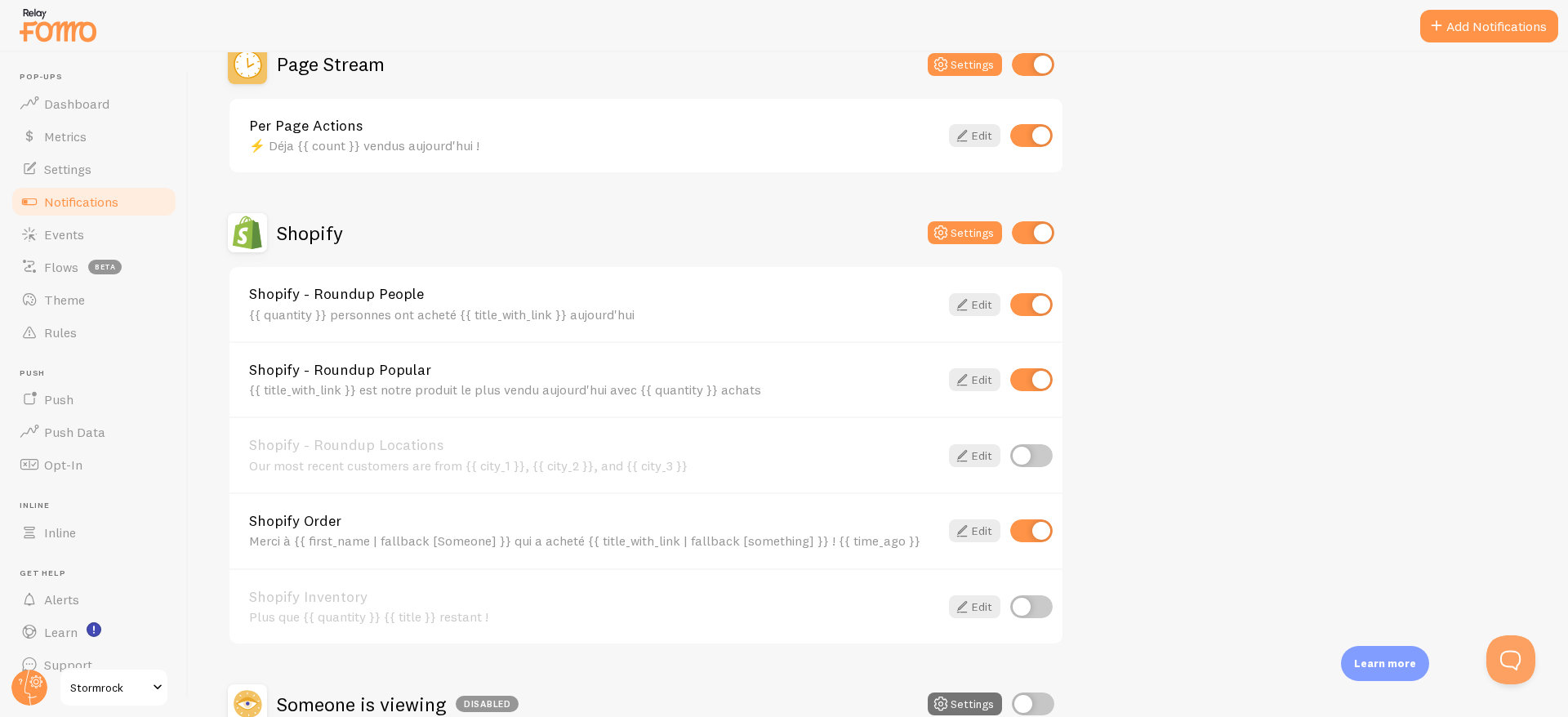
scroll to position [611, 0]
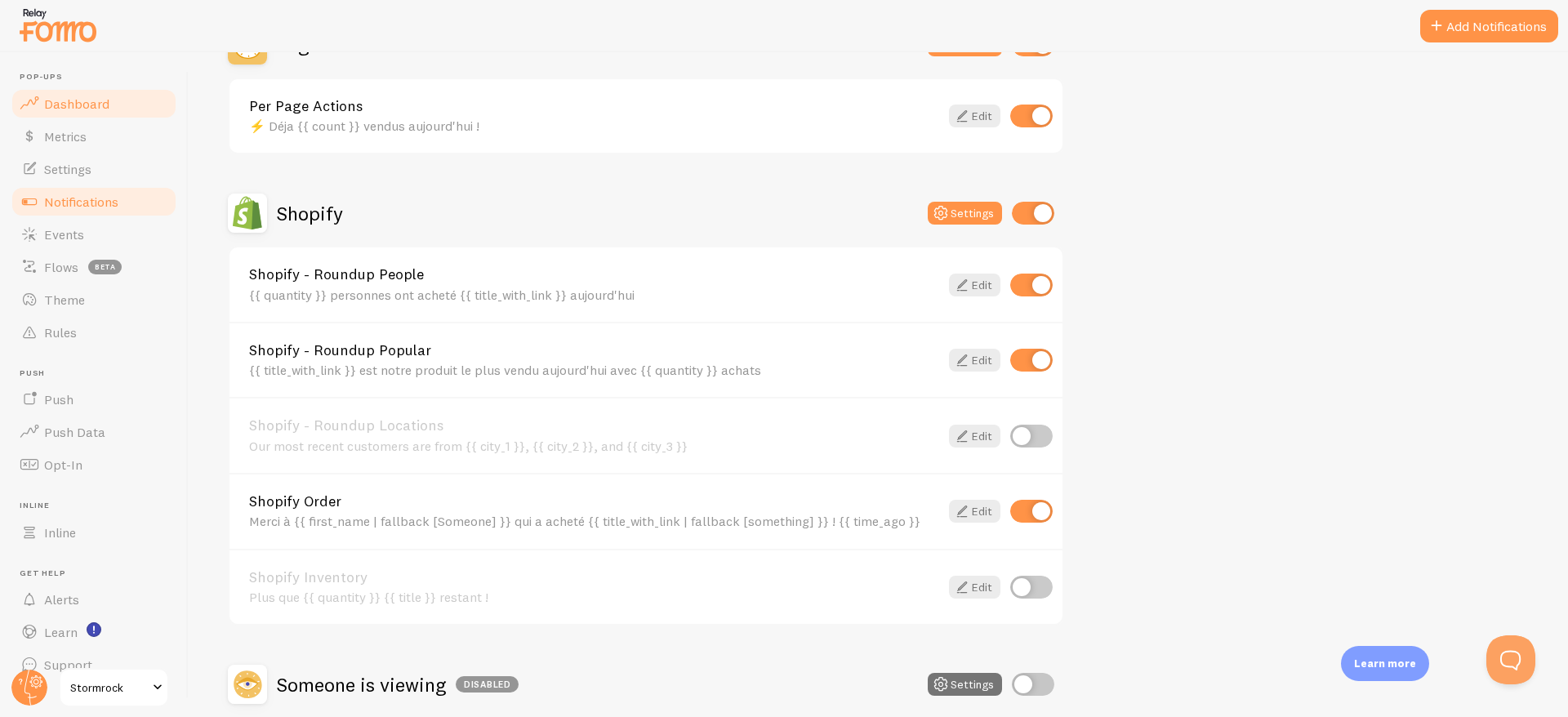
click at [75, 100] on span "Dashboard" at bounding box center [76, 104] width 65 height 16
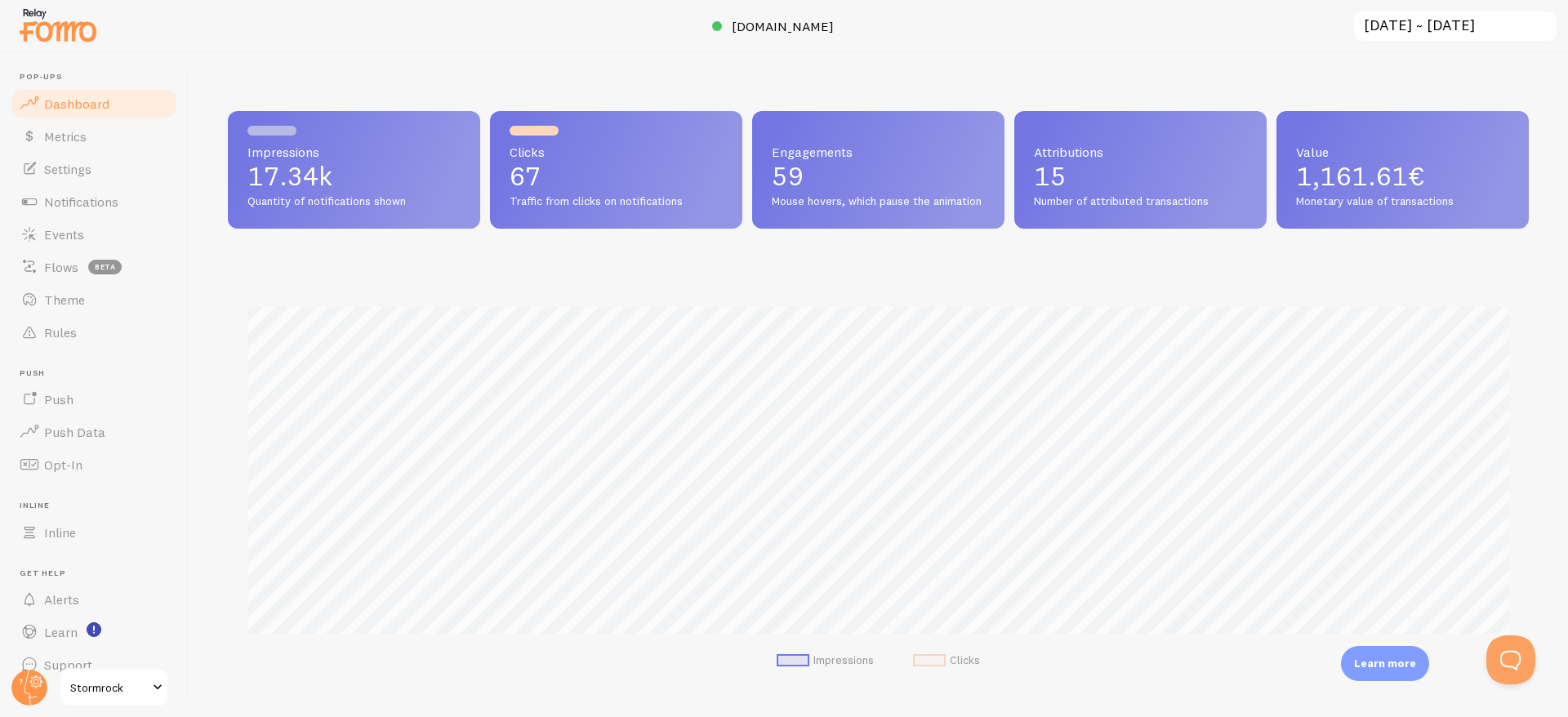
scroll to position [429, 1300]
click at [1051, 179] on p "15" at bounding box center [1140, 175] width 213 height 26
drag, startPoint x: 1201, startPoint y: 202, endPoint x: 1031, endPoint y: 153, distance: 176.9
click at [1031, 153] on div "Attributions 15 Number of attributed transactions" at bounding box center [1140, 169] width 253 height 117
click at [1084, 234] on div "Impressions 17.34k Quantity of notifications shown Clicks 67 Traffic from click…" at bounding box center [878, 404] width 1300 height 585
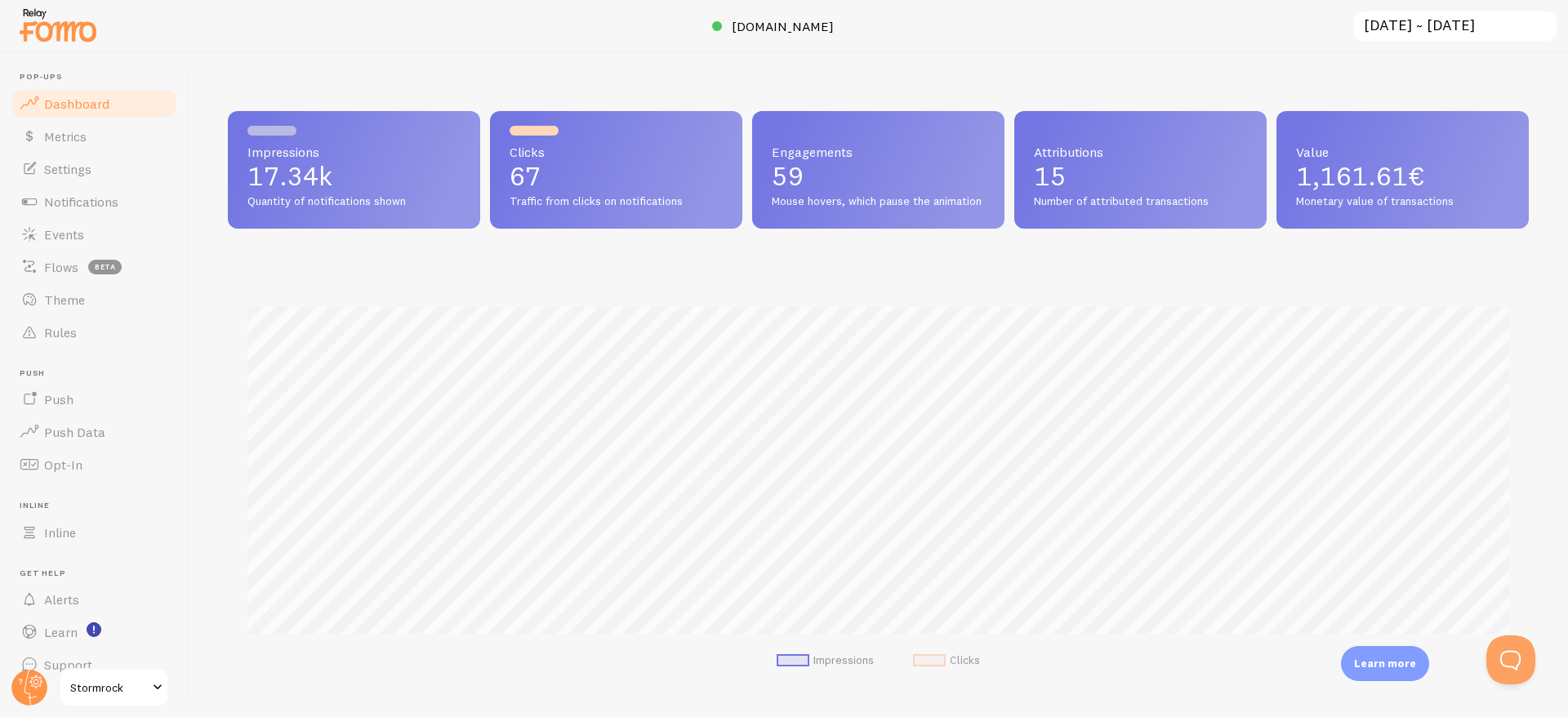
scroll to position [0, 0]
drag, startPoint x: 1030, startPoint y: 159, endPoint x: 1140, endPoint y: 207, distance: 120.0
click at [1140, 207] on div "Attributions 15 Number of attributed transactions" at bounding box center [1140, 169] width 253 height 117
click at [1331, 151] on span "Value" at bounding box center [1402, 151] width 213 height 13
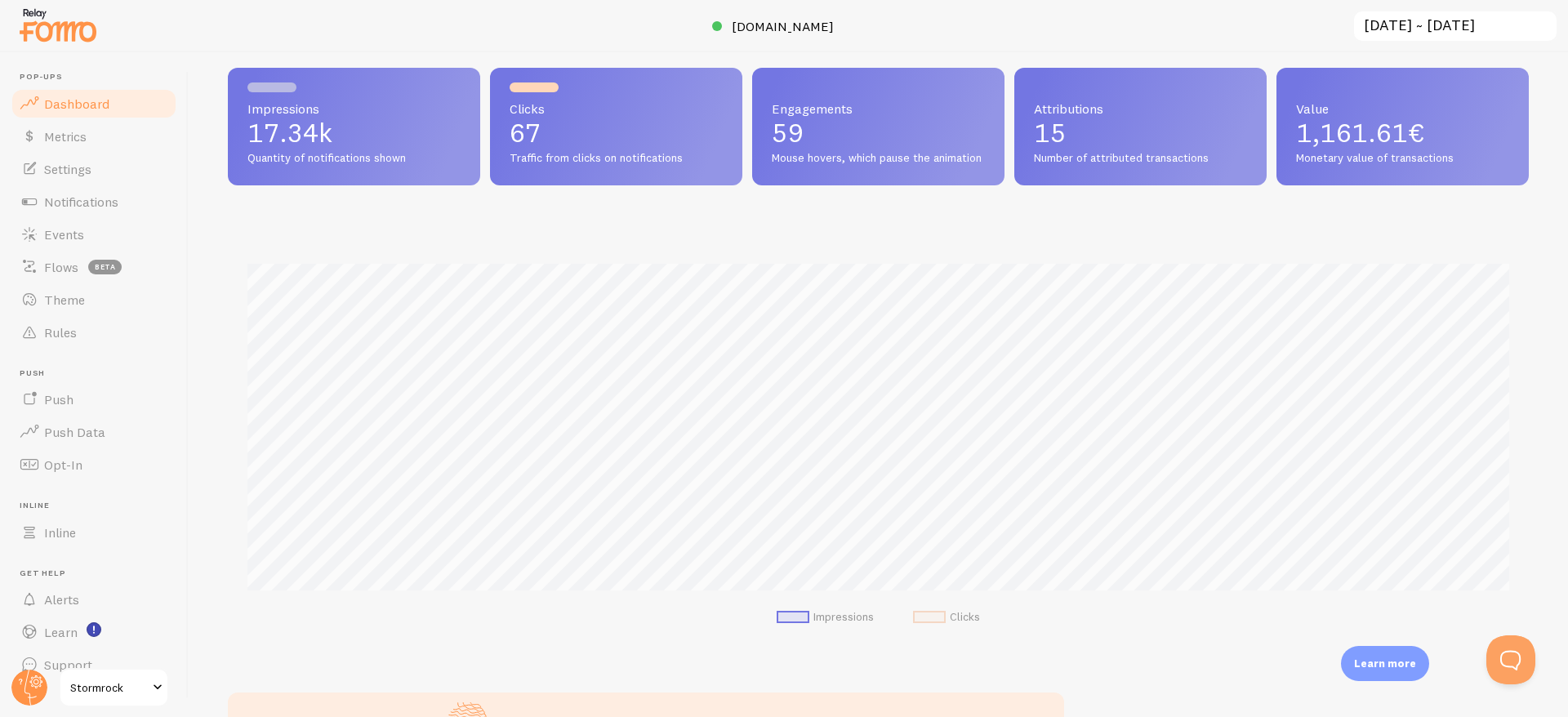
scroll to position [42, 0]
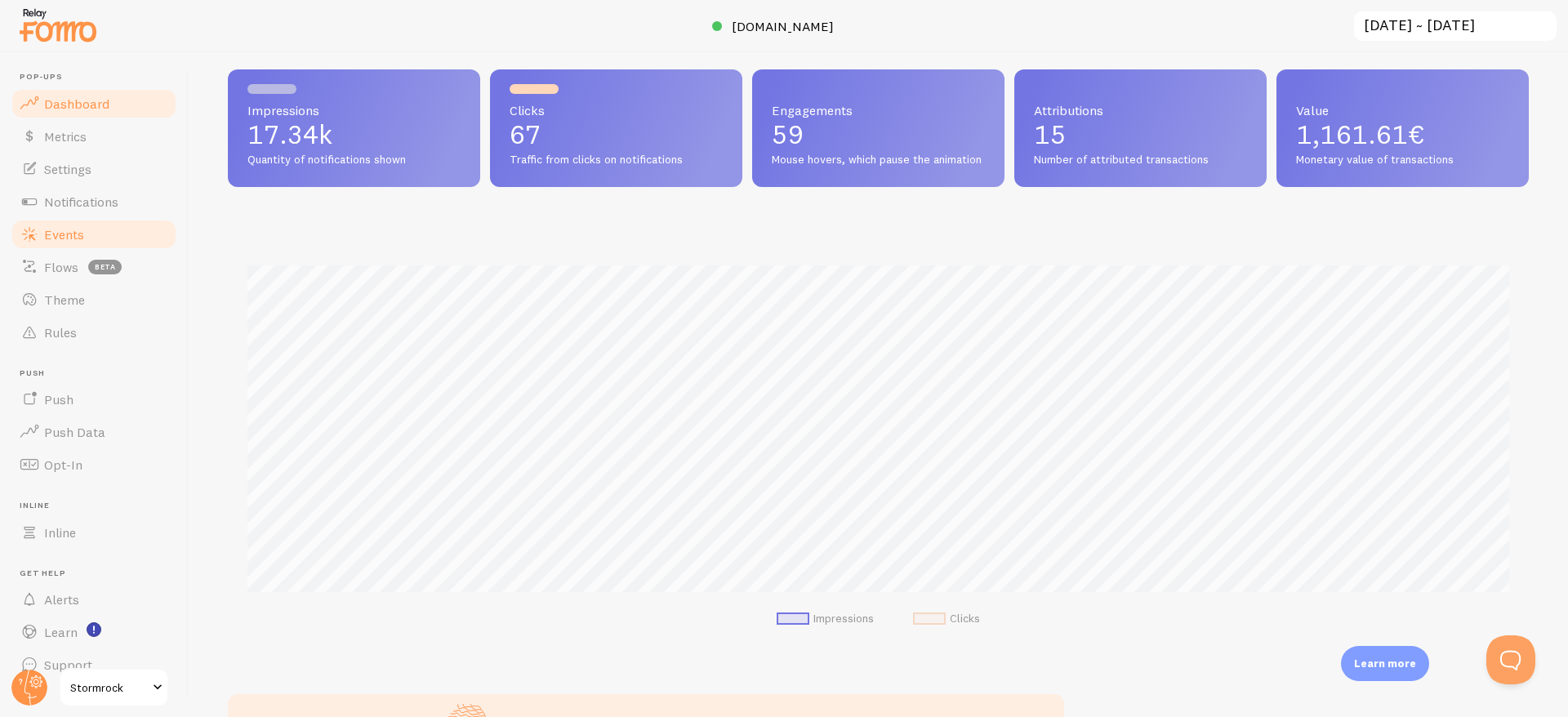
click at [79, 241] on span "Events" at bounding box center [64, 235] width 40 height 16
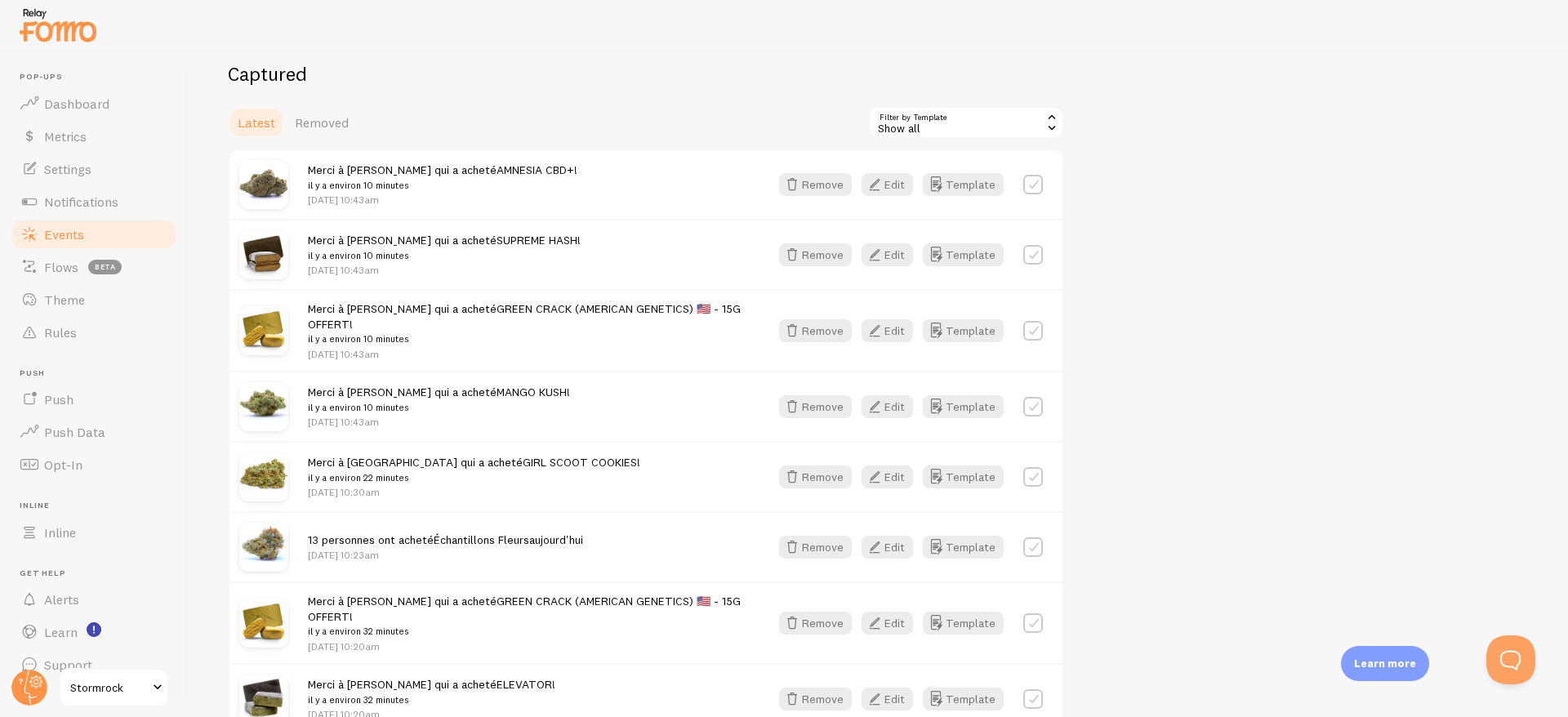
scroll to position [190, 0]
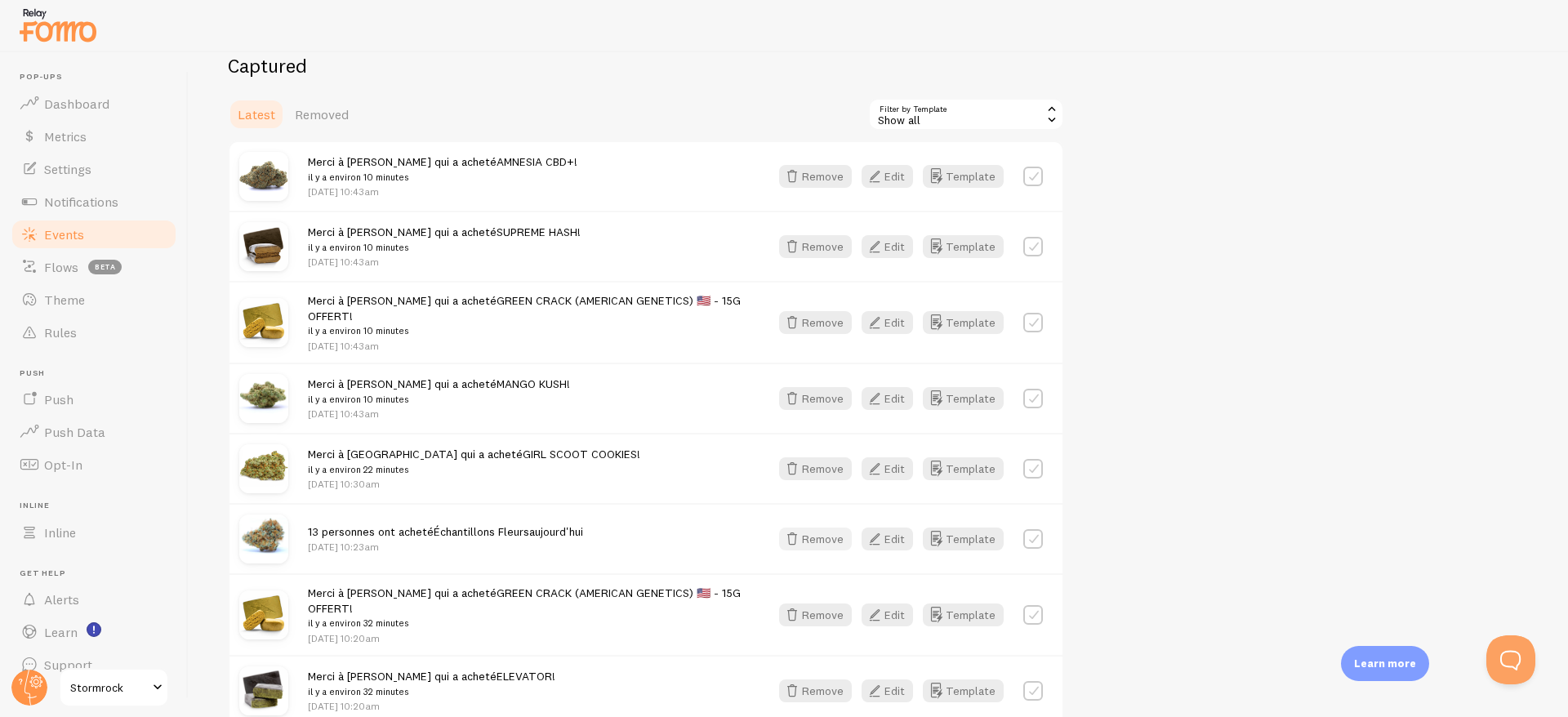
click at [792, 529] on icon "button" at bounding box center [792, 539] width 20 height 20
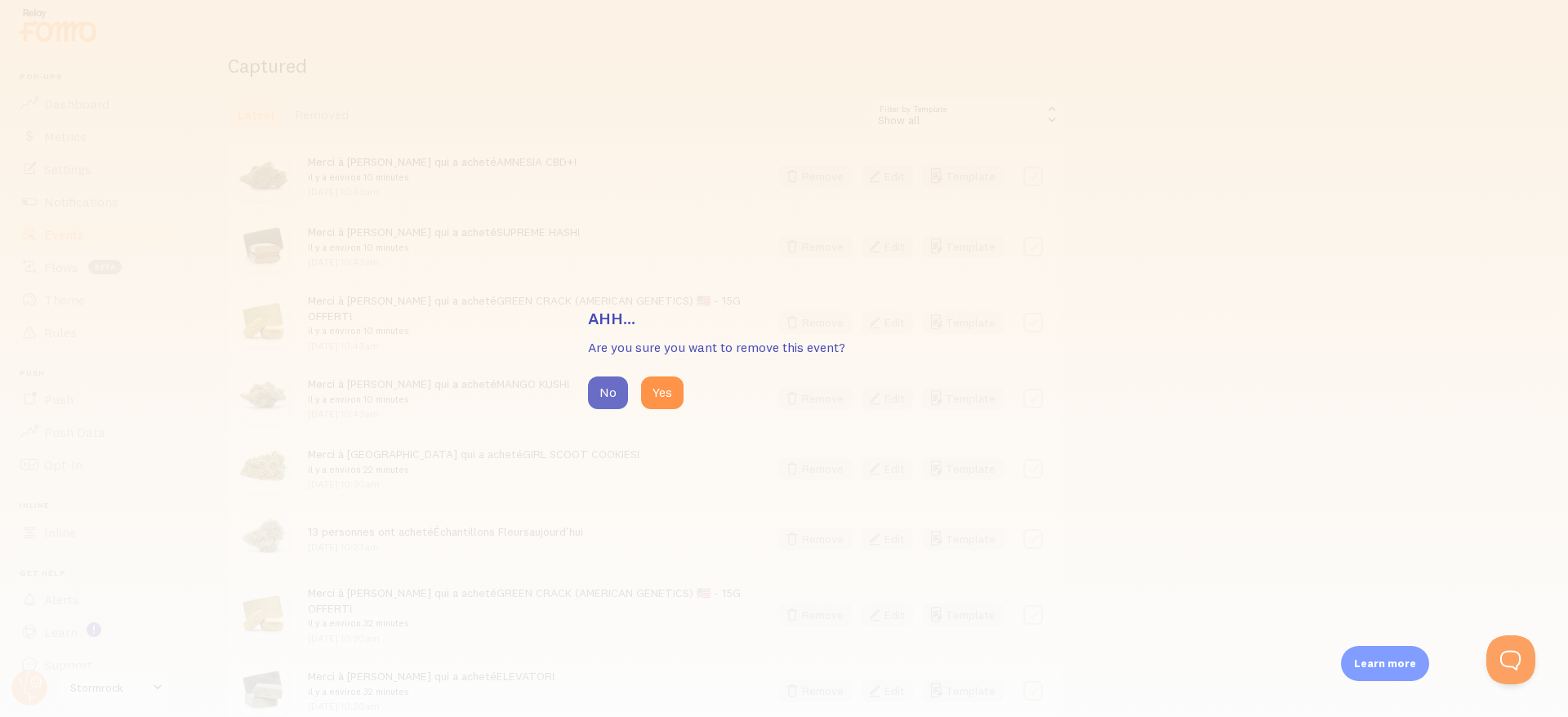
click at [606, 396] on button "No" at bounding box center [607, 392] width 40 height 32
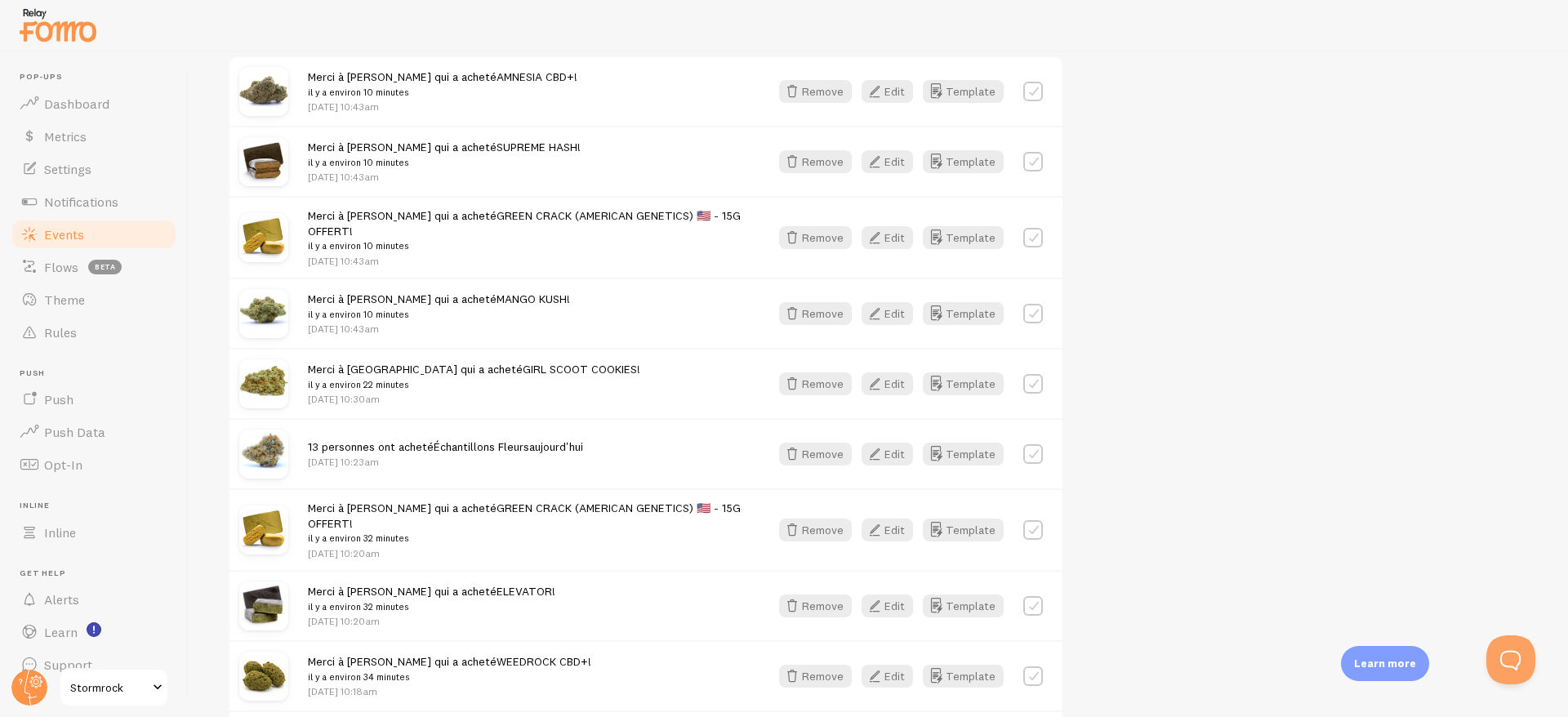
scroll to position [277, 0]
drag, startPoint x: 308, startPoint y: 432, endPoint x: 596, endPoint y: 440, distance: 288.1
click at [597, 440] on div "13 personnes ont acheté Échantillons Fleurs aujourd'hui Sep 10th @ 10:23am" at bounding box center [528, 449] width 441 height 30
click at [616, 440] on div "13 personnes ont acheté Échantillons Fleurs aujourd'hui Sep 10th @ 10:23am" at bounding box center [528, 449] width 441 height 30
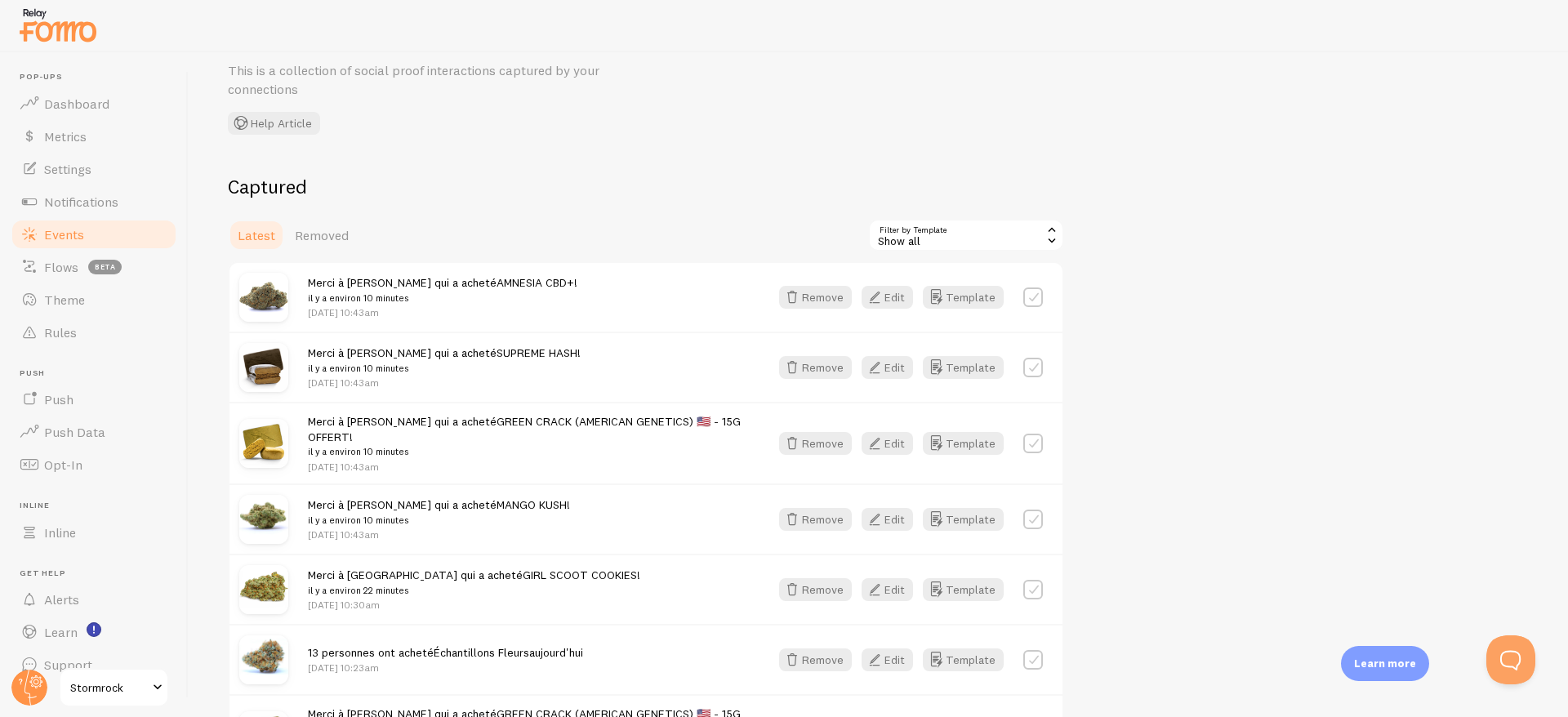
scroll to position [77, 0]
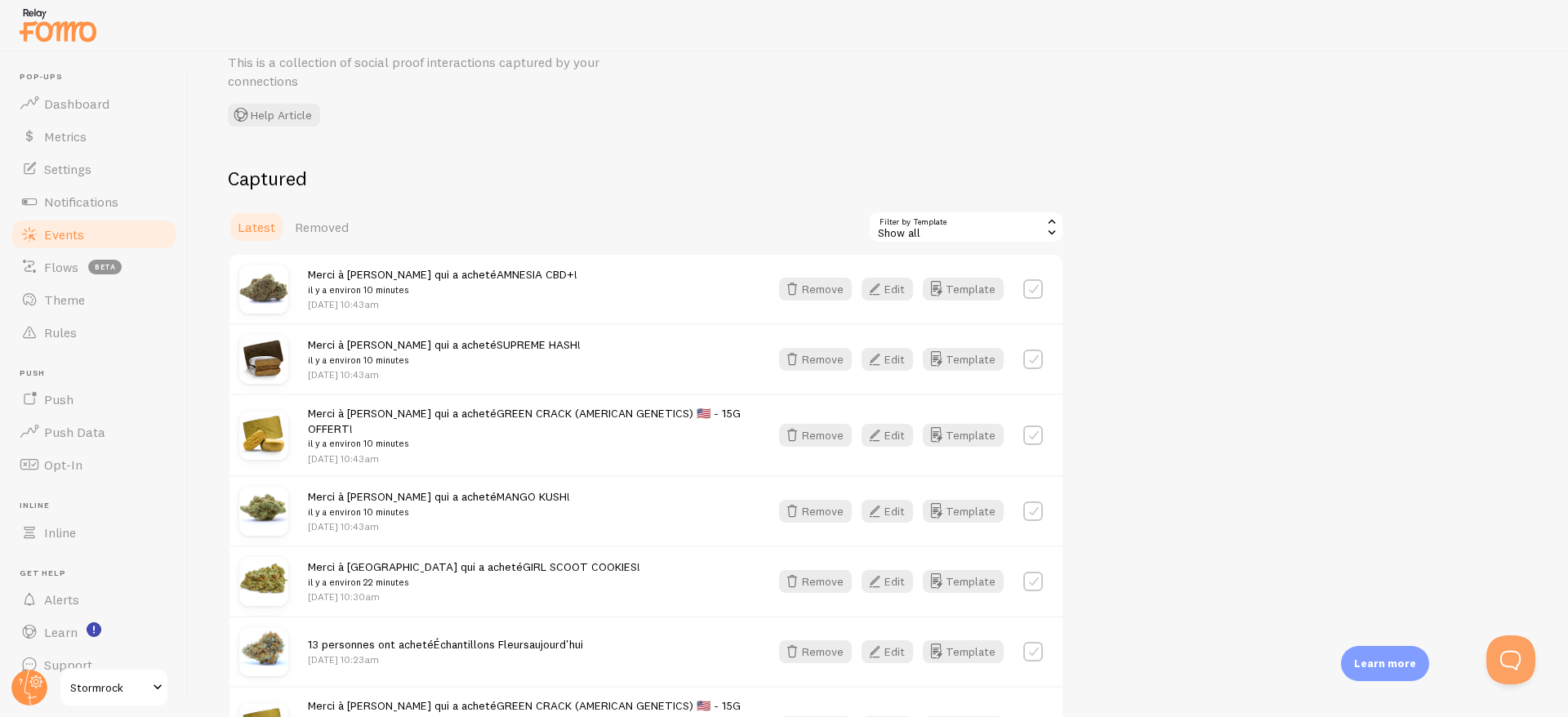
click at [523, 559] on link "GIRL SCOOT COOKIES" at bounding box center [580, 567] width 115 height 14
